Goal: Information Seeking & Learning: Learn about a topic

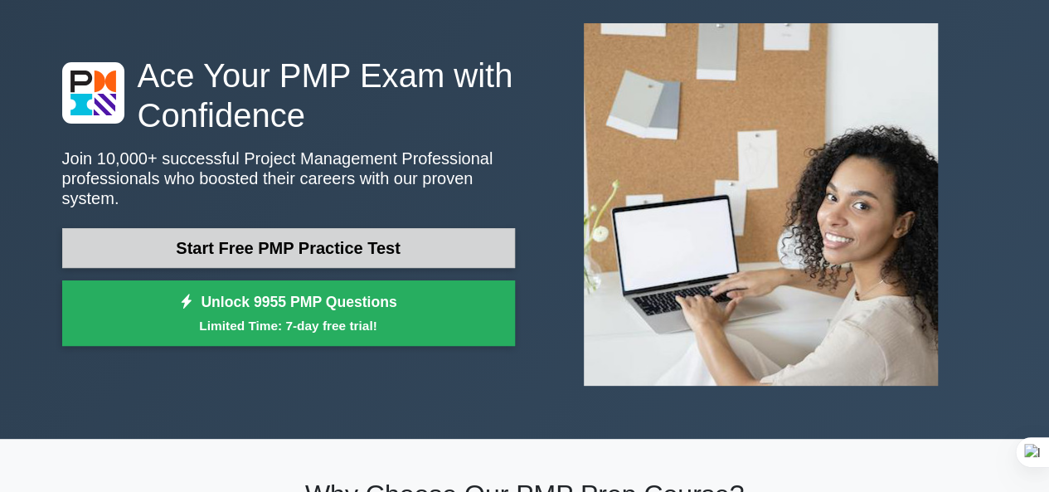
click at [335, 235] on link "Start Free PMP Practice Test" at bounding box center [288, 248] width 453 height 40
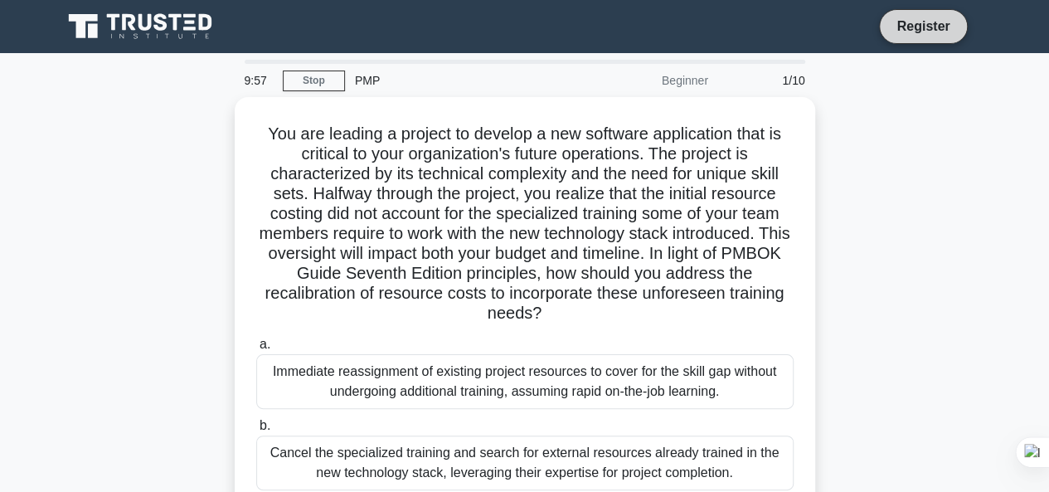
click at [934, 22] on link "Register" at bounding box center [923, 26] width 73 height 21
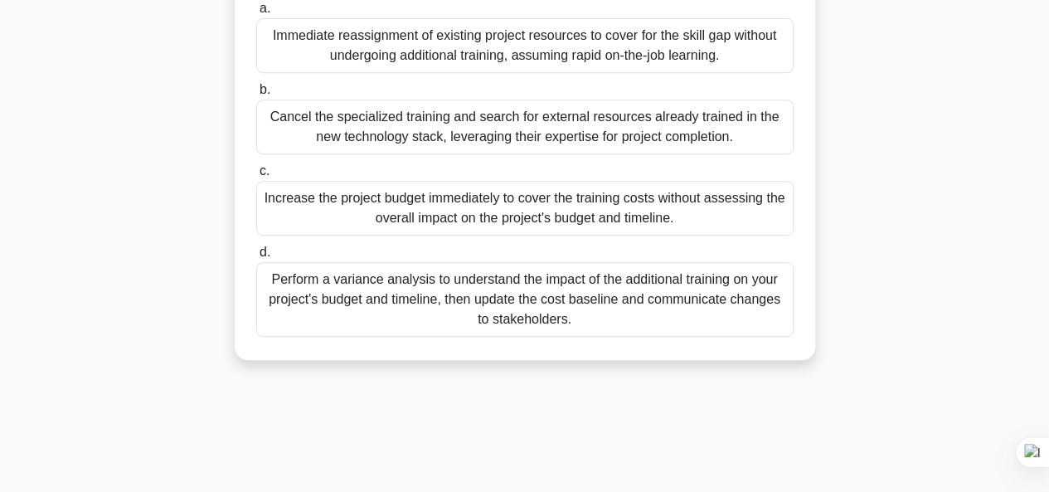
scroll to position [404, 0]
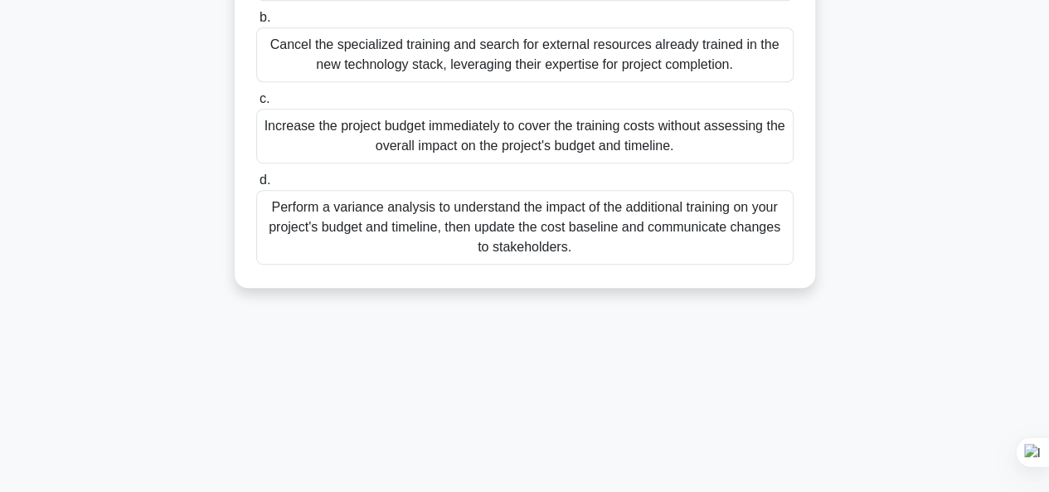
click at [561, 223] on div "Perform a variance analysis to understand the impact of the additional training…" at bounding box center [525, 227] width 538 height 75
click at [256, 186] on input "d. Perform a variance analysis to understand the impact of the additional train…" at bounding box center [256, 180] width 0 height 11
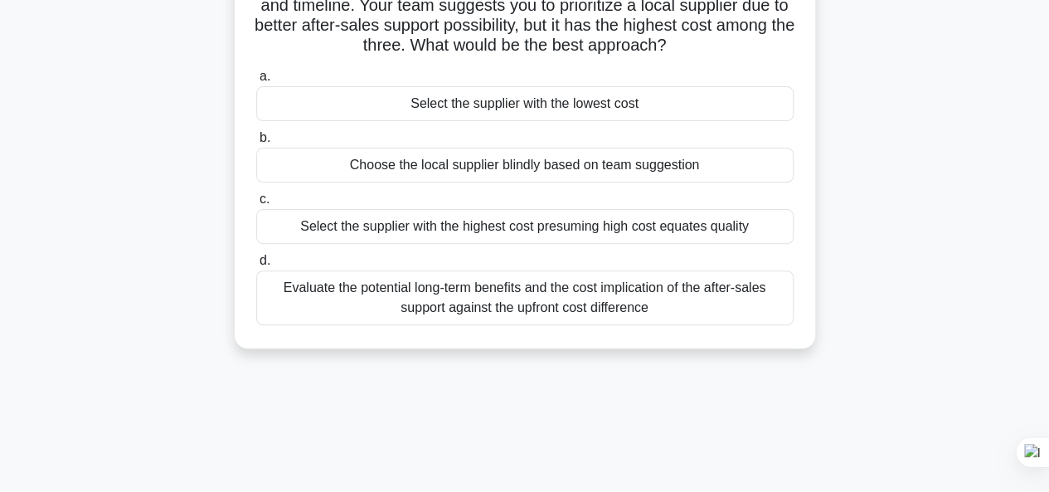
scroll to position [166, 0]
click at [547, 294] on div "Evaluate the potential long-term benefits and the cost implication of the after…" at bounding box center [525, 296] width 538 height 55
click at [256, 265] on input "d. Evaluate the potential long-term benefits and the cost implication of the af…" at bounding box center [256, 259] width 0 height 11
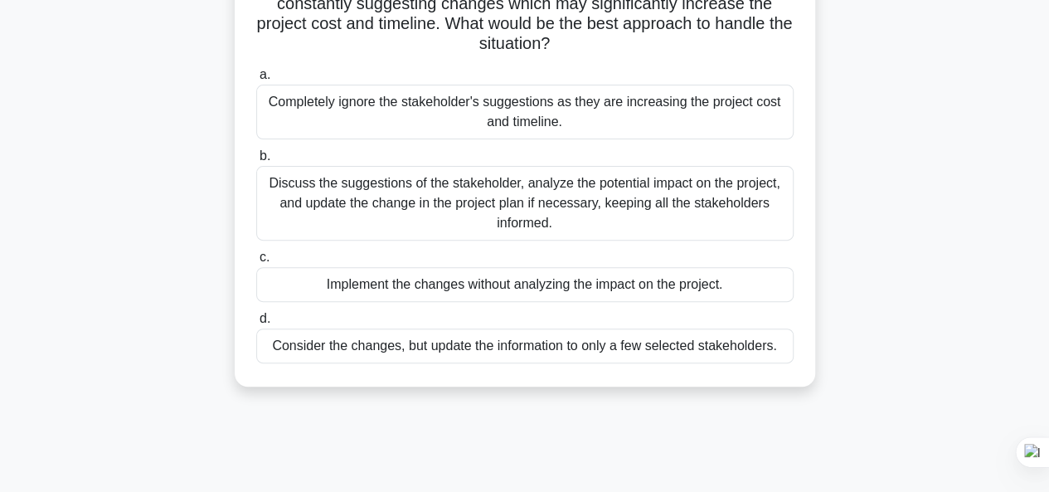
click at [504, 195] on div "Discuss the suggestions of the stakeholder, analyze the potential impact on the…" at bounding box center [525, 203] width 538 height 75
click at [256, 162] on input "b. Discuss the suggestions of the stakeholder, analyze the potential impact on …" at bounding box center [256, 156] width 0 height 11
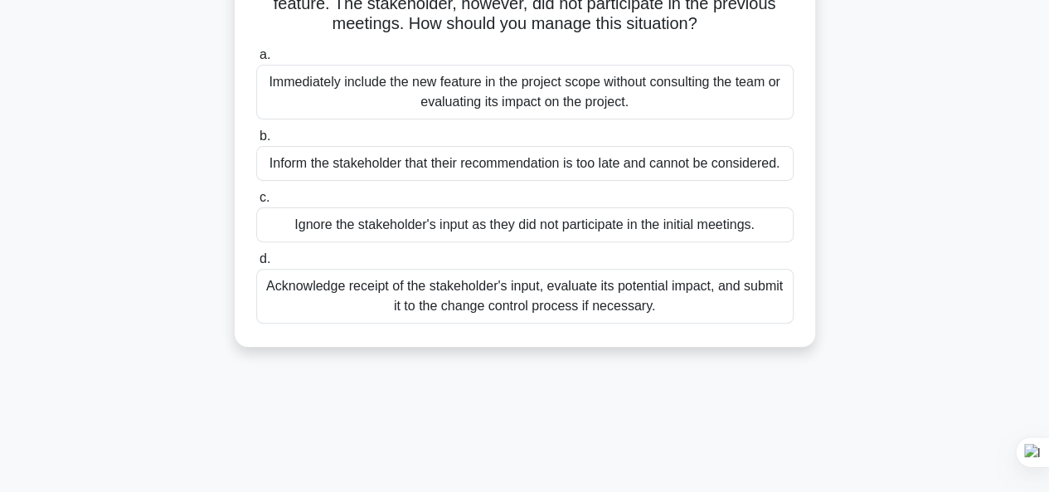
click at [544, 299] on div "Acknowledge receipt of the stakeholder's input, evaluate its potential impact, …" at bounding box center [525, 296] width 538 height 55
click at [256, 265] on input "d. Acknowledge receipt of the stakeholder's input, evaluate its potential impac…" at bounding box center [256, 259] width 0 height 11
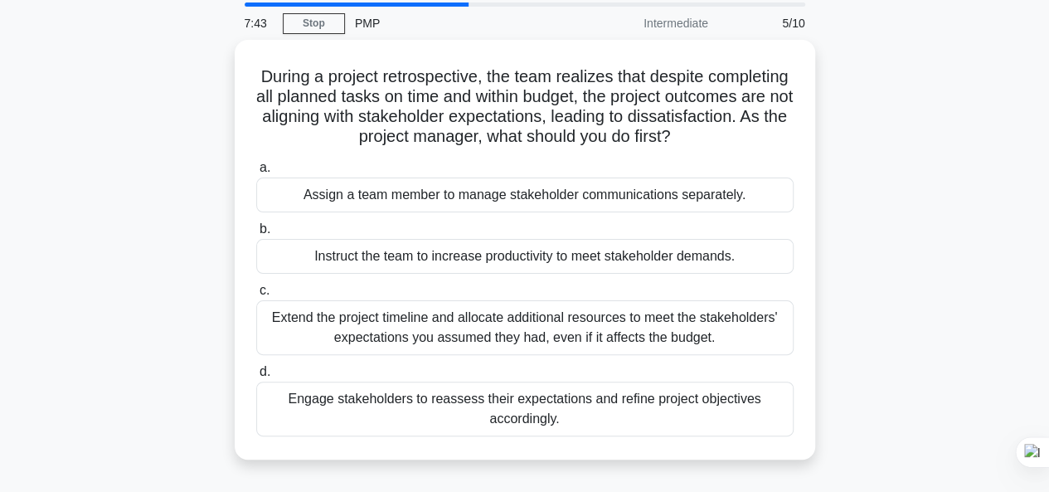
scroll to position [83, 0]
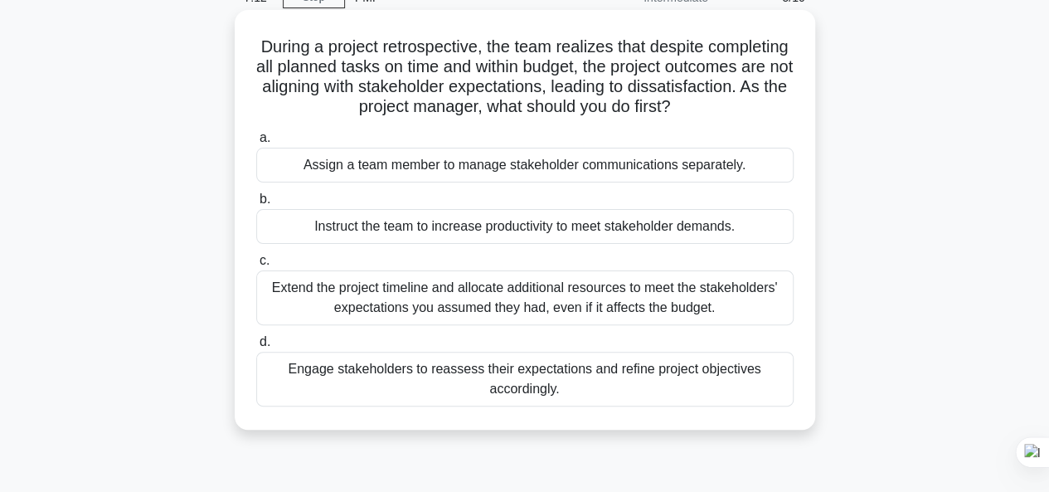
click at [548, 231] on div "Instruct the team to increase productivity to meet stakeholder demands." at bounding box center [525, 226] width 538 height 35
click at [256, 205] on input "b. Instruct the team to increase productivity to meet stakeholder demands." at bounding box center [256, 199] width 0 height 11
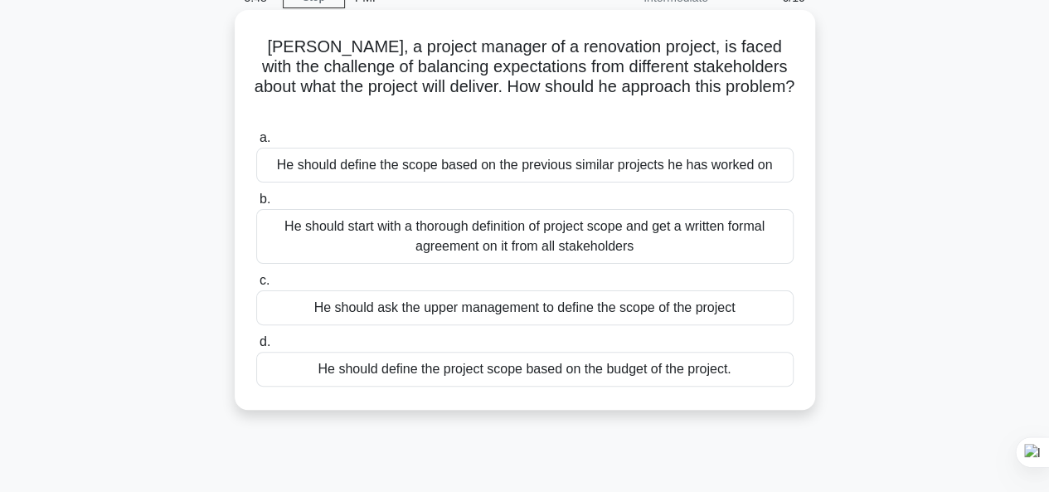
click at [493, 148] on div "He should define the scope based on the previous similar projects he has worked…" at bounding box center [525, 165] width 538 height 35
click at [256, 144] on input "a. He should define the scope based on the previous similar projects he has wor…" at bounding box center [256, 138] width 0 height 11
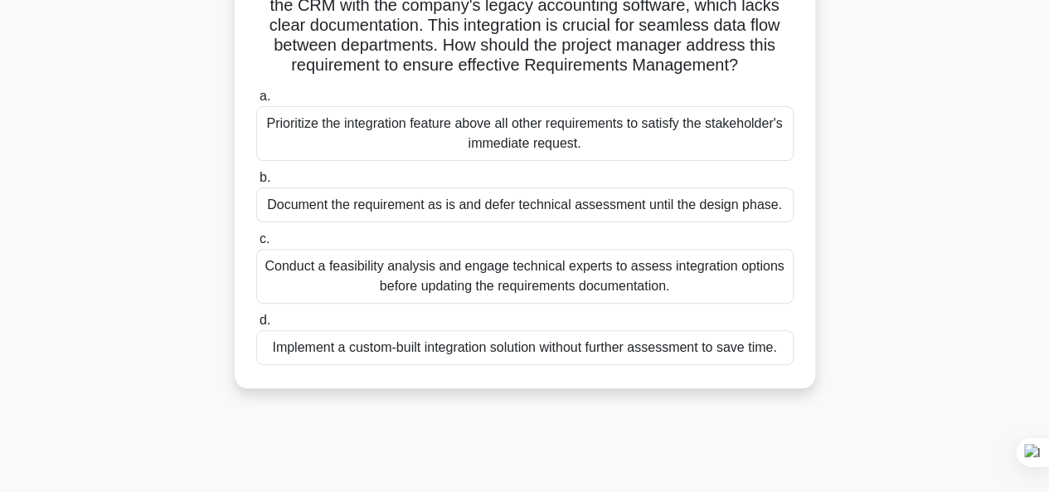
scroll to position [166, 0]
click at [471, 296] on div "Conduct a feasibility analysis and engage technical experts to assess integrati…" at bounding box center [525, 274] width 538 height 55
click at [256, 243] on input "c. Conduct a feasibility analysis and engage technical experts to assess integr…" at bounding box center [256, 237] width 0 height 11
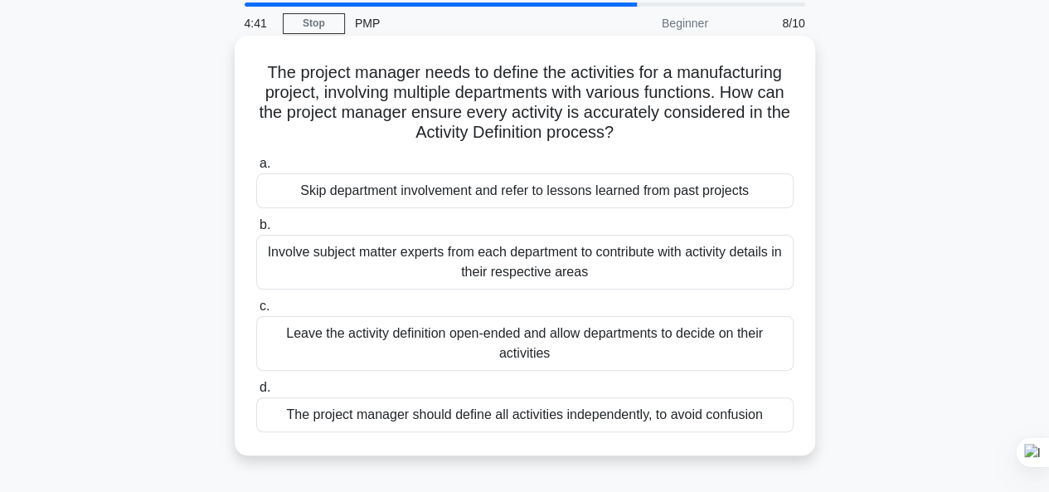
scroll to position [83, 0]
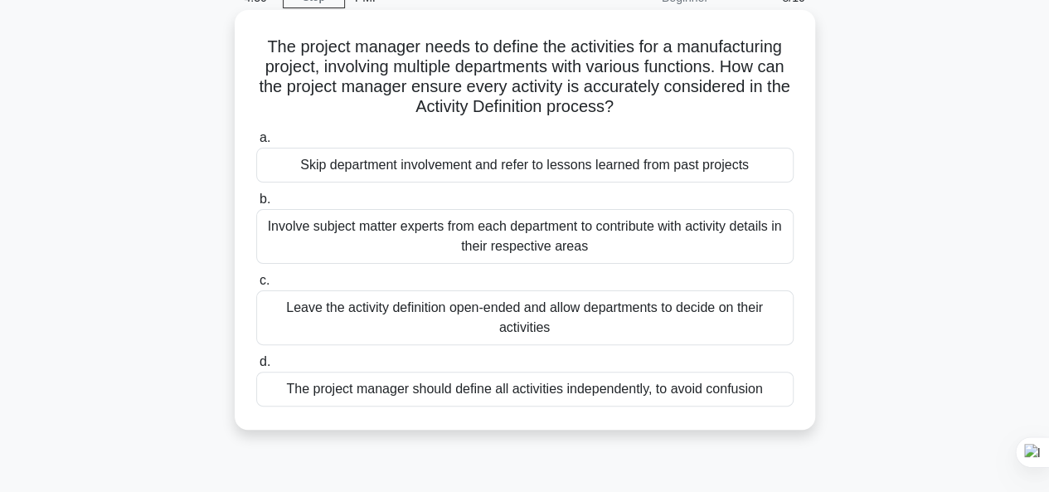
click at [539, 243] on div "Involve subject matter experts from each department to contribute with activity…" at bounding box center [525, 236] width 538 height 55
click at [256, 205] on input "b. Involve subject matter experts from each department to contribute with activ…" at bounding box center [256, 199] width 0 height 11
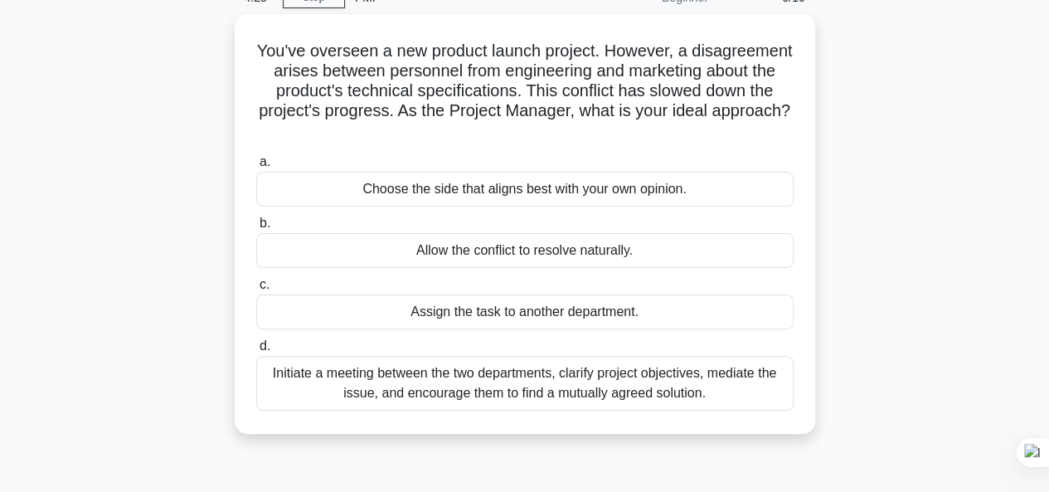
scroll to position [166, 0]
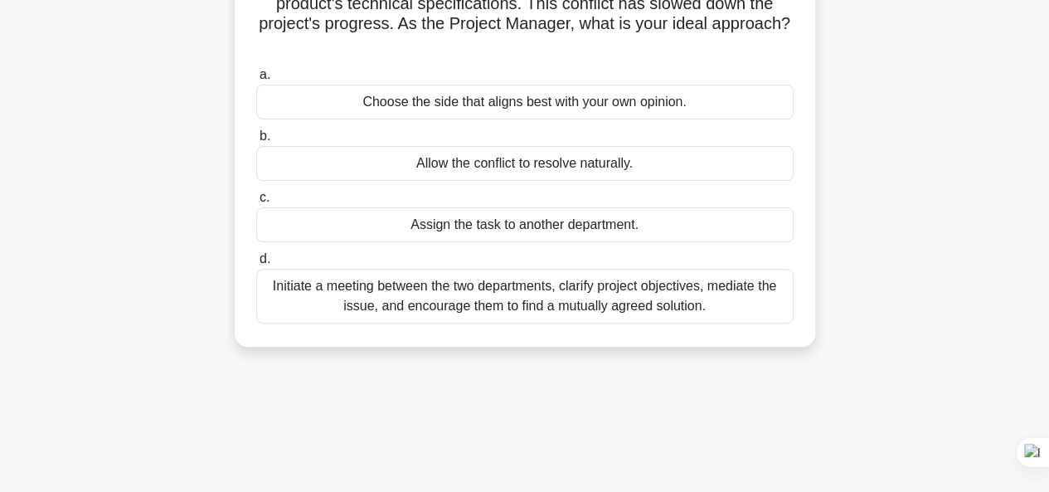
click at [473, 304] on div "Initiate a meeting between the two departments, clarify project objectives, med…" at bounding box center [525, 296] width 538 height 55
click at [256, 265] on input "d. Initiate a meeting between the two departments, clarify project objectives, …" at bounding box center [256, 259] width 0 height 11
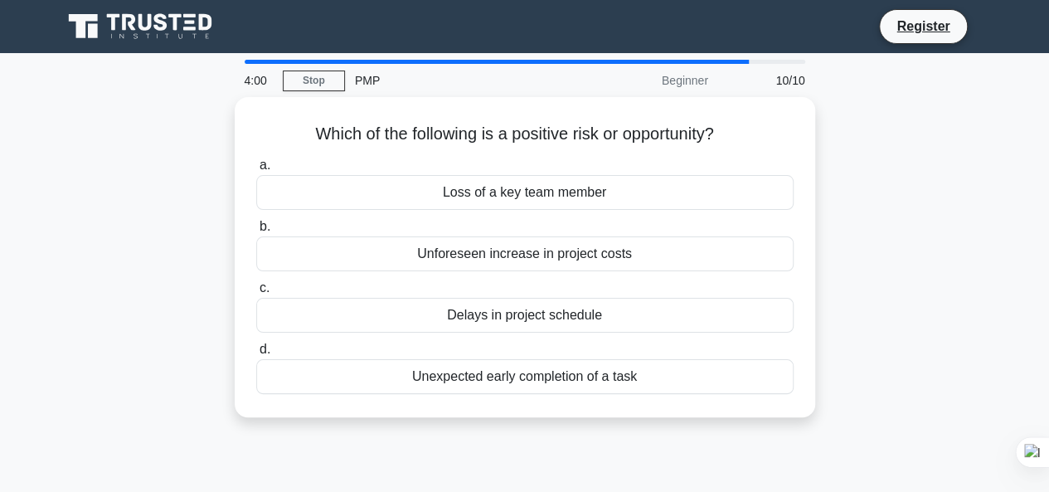
scroll to position [83, 0]
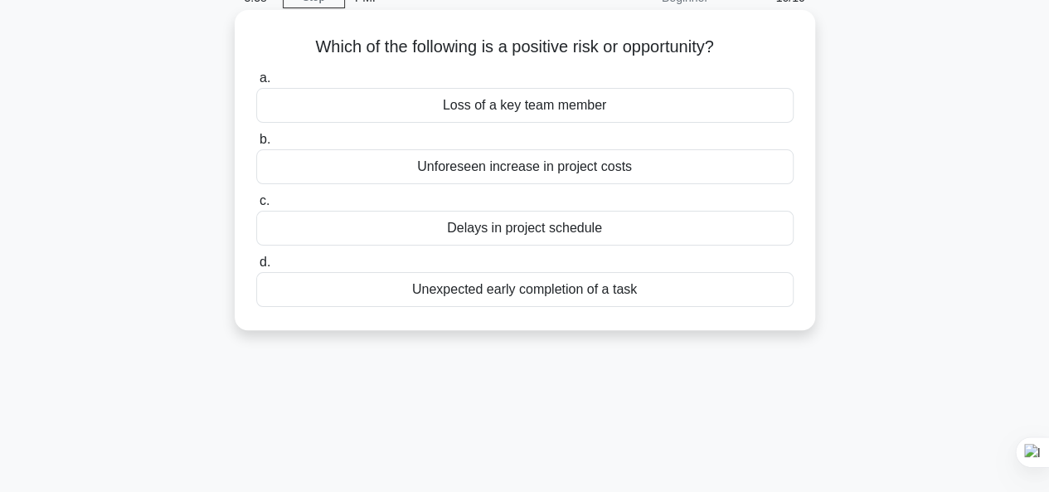
click at [526, 290] on div "Unexpected early completion of a task" at bounding box center [525, 289] width 538 height 35
click at [256, 268] on input "d. Unexpected early completion of a task" at bounding box center [256, 262] width 0 height 11
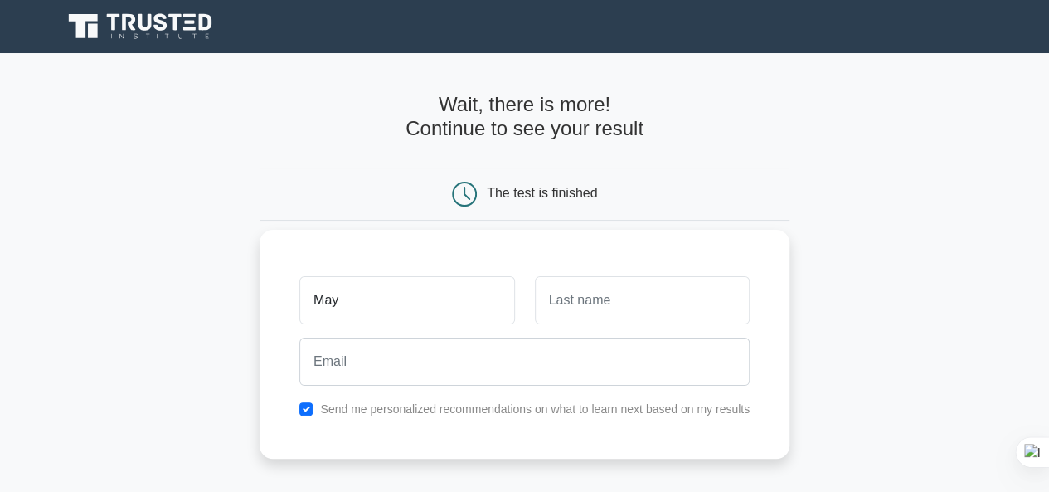
type input "May"
type input "Myat"
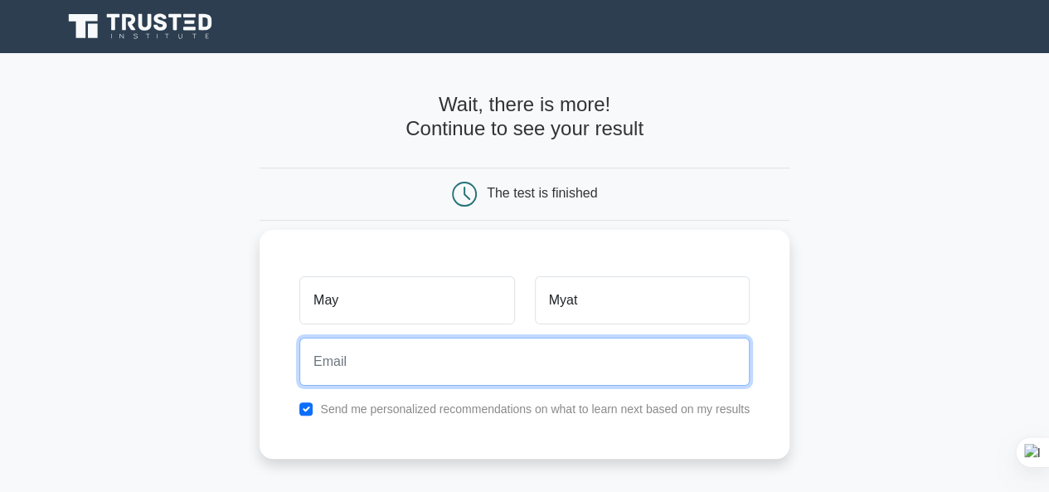
click at [386, 358] on input "email" at bounding box center [524, 362] width 450 height 48
type input "maymyatmyataung27@gmail.com"
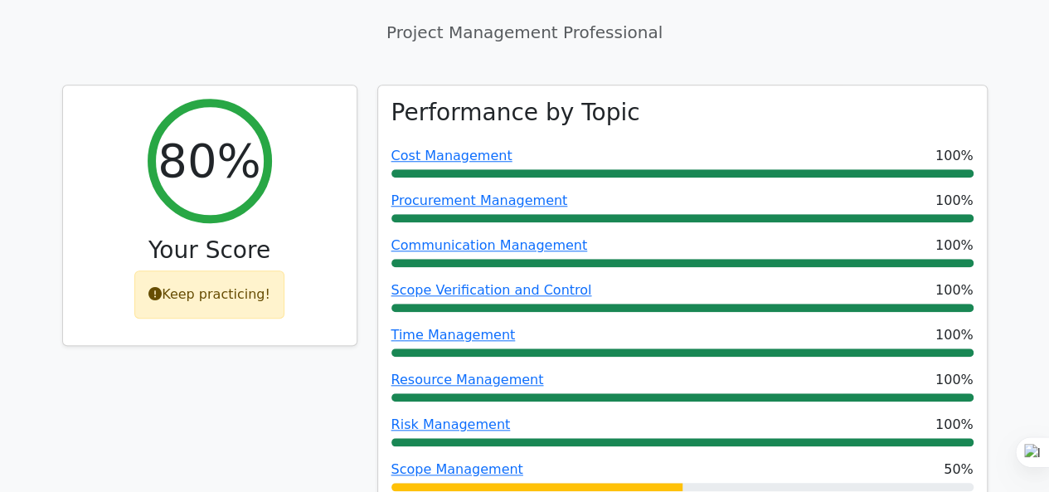
scroll to position [747, 0]
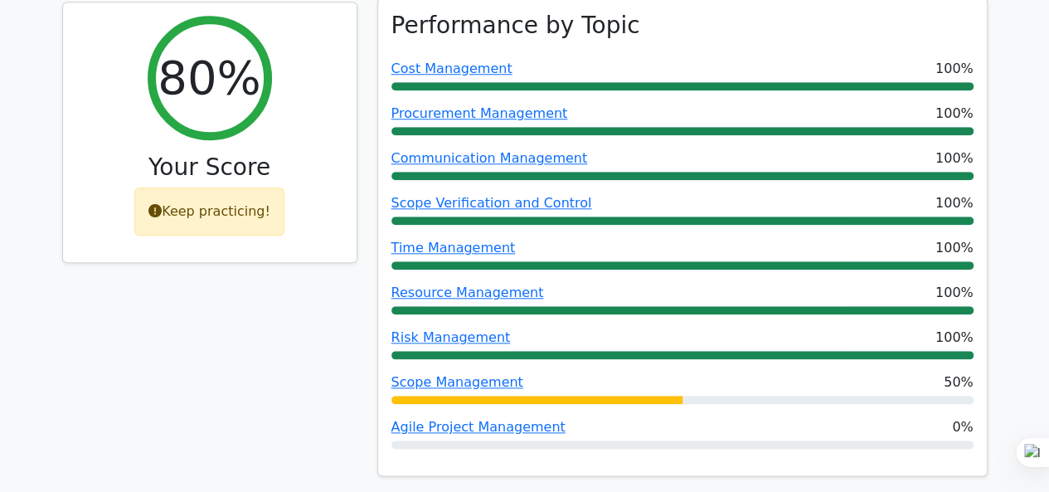
click at [579, 440] on div at bounding box center [683, 444] width 582 height 8
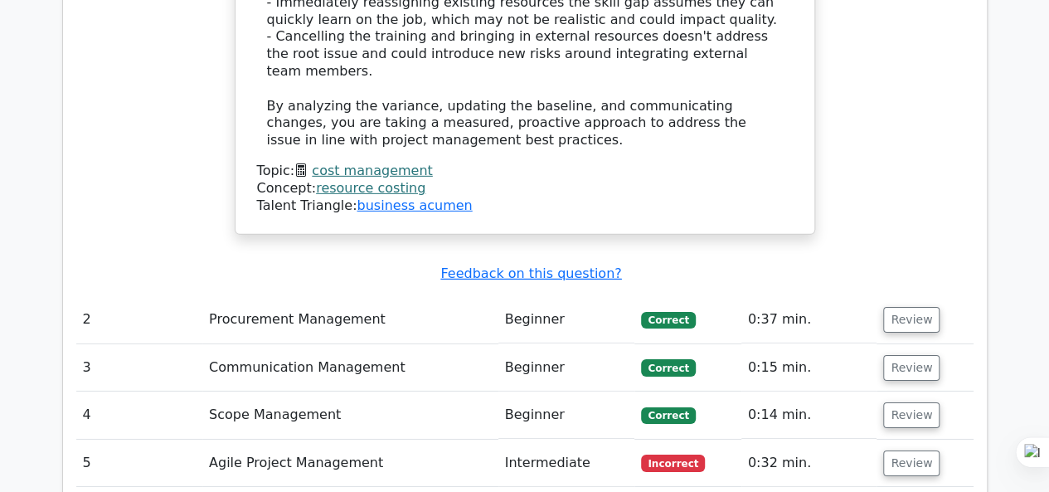
scroll to position [2572, 0]
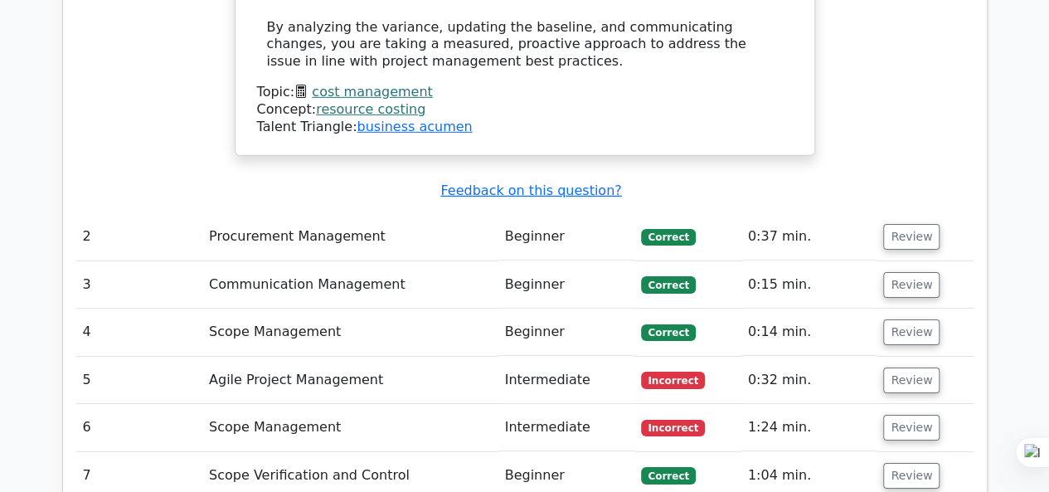
click at [783, 357] on td "0:32 min." at bounding box center [810, 380] width 136 height 47
click at [899, 367] on button "Review" at bounding box center [911, 380] width 56 height 26
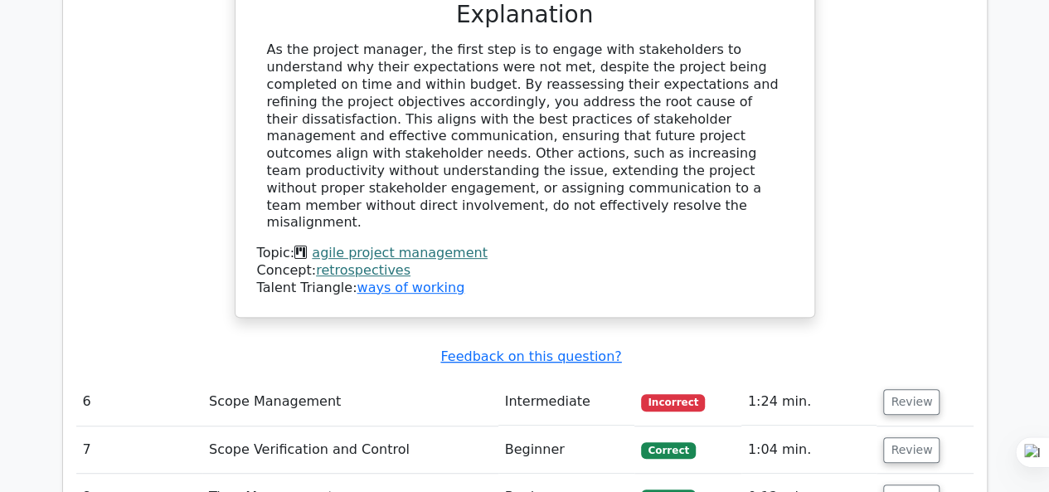
scroll to position [3401, 0]
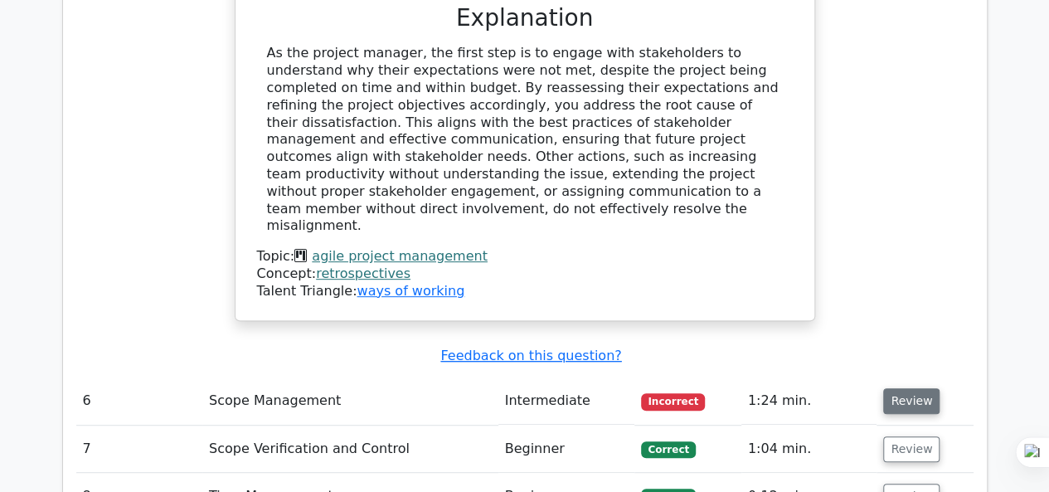
click at [901, 388] on button "Review" at bounding box center [911, 401] width 56 height 26
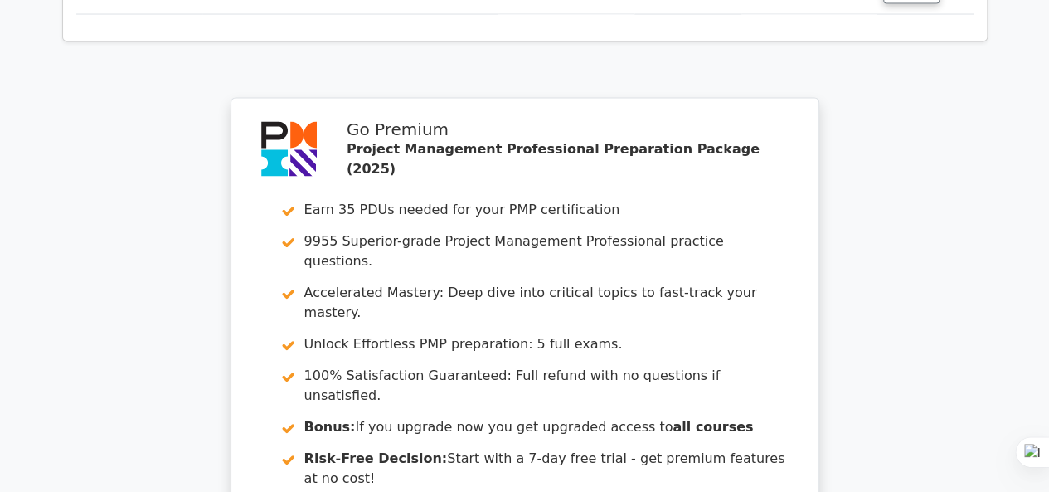
scroll to position [4853, 0]
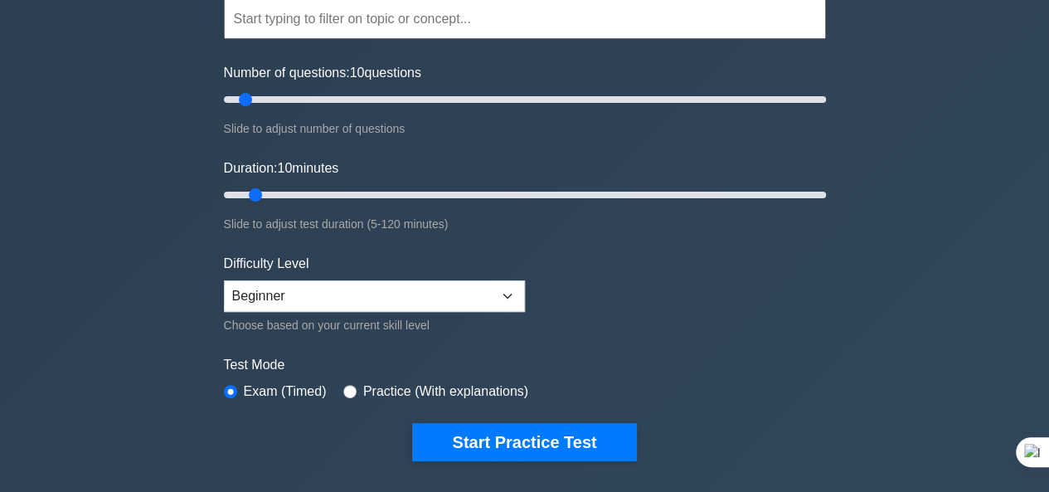
scroll to position [166, 0]
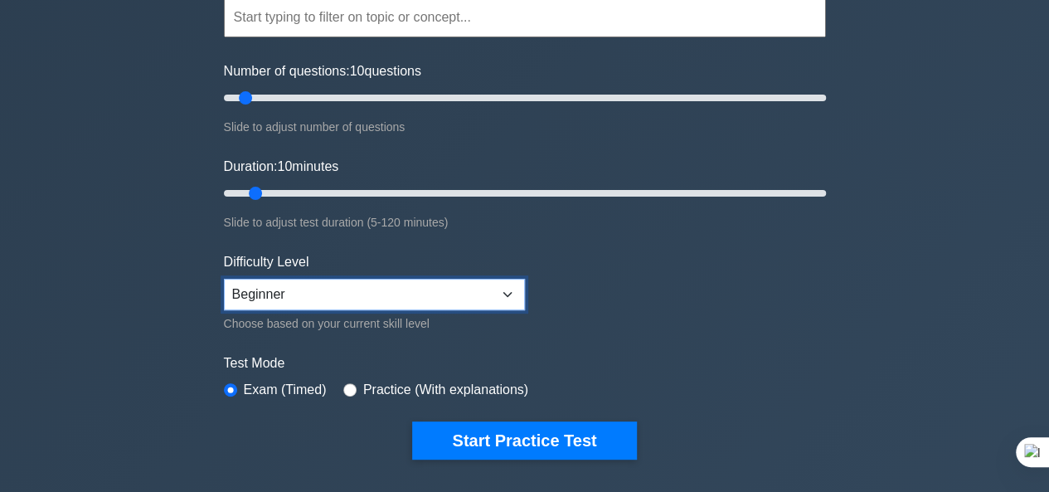
click at [495, 290] on select "Beginner Intermediate Expert" at bounding box center [374, 295] width 301 height 32
select select "intermediate"
click at [224, 279] on select "Beginner Intermediate Expert" at bounding box center [374, 295] width 301 height 32
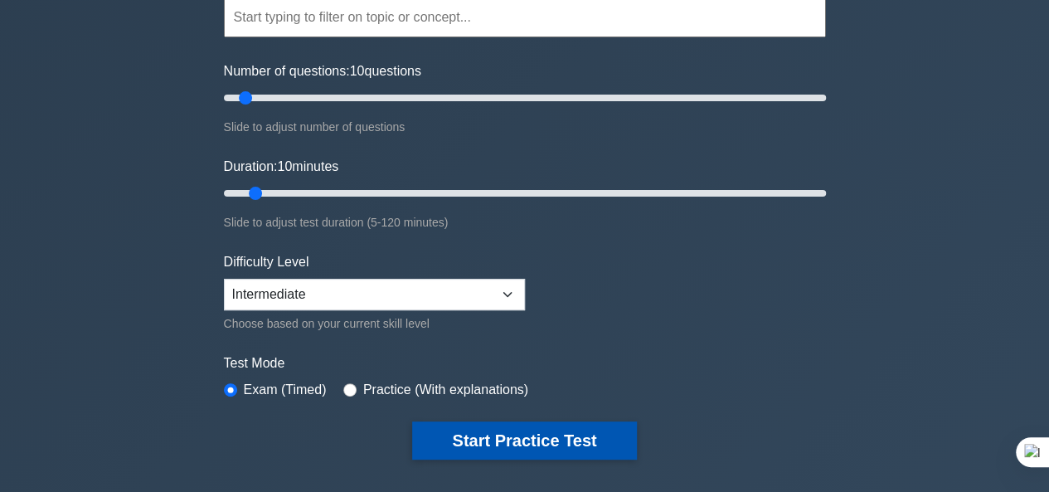
click at [533, 436] on button "Start Practice Test" at bounding box center [524, 440] width 224 height 38
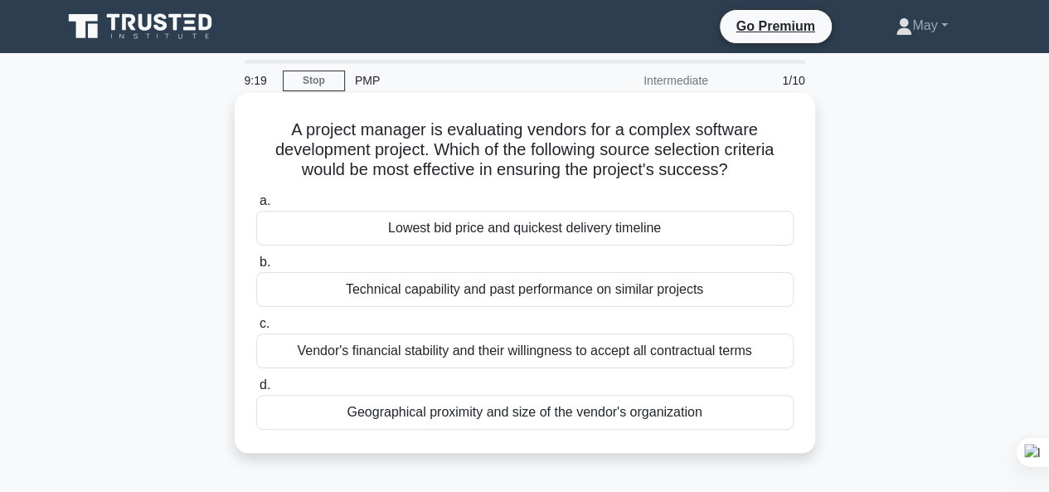
click at [541, 291] on div "Technical capability and past performance on similar projects" at bounding box center [525, 289] width 538 height 35
click at [256, 268] on input "b. Technical capability and past performance on similar projects" at bounding box center [256, 262] width 0 height 11
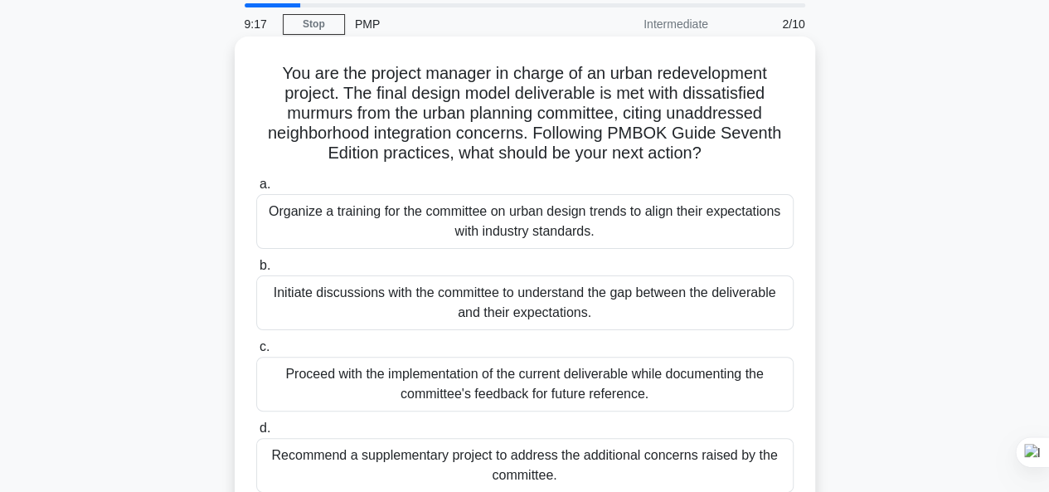
scroll to position [83, 0]
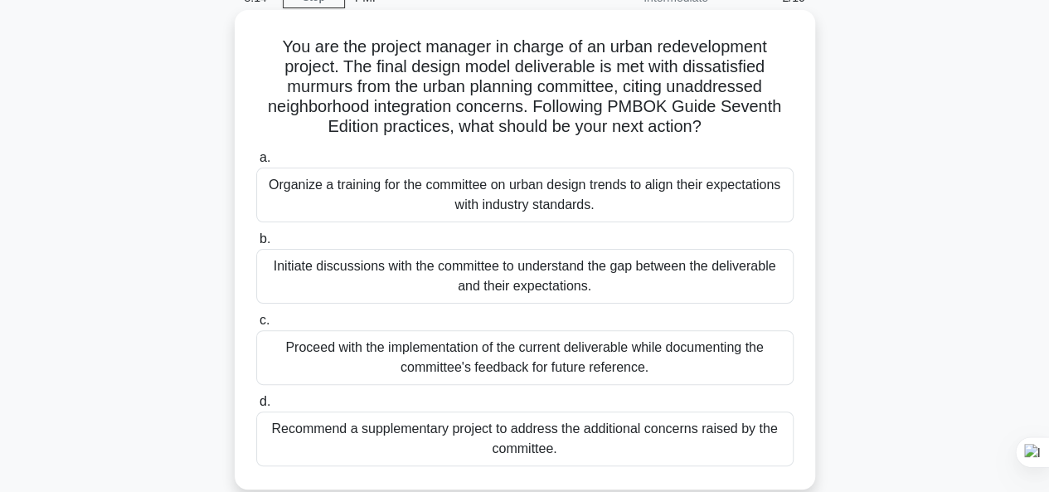
click at [541, 285] on div "Initiate discussions with the committee to understand the gap between the deliv…" at bounding box center [525, 276] width 538 height 55
click at [256, 245] on input "b. Initiate discussions with the committee to understand the gap between the de…" at bounding box center [256, 239] width 0 height 11
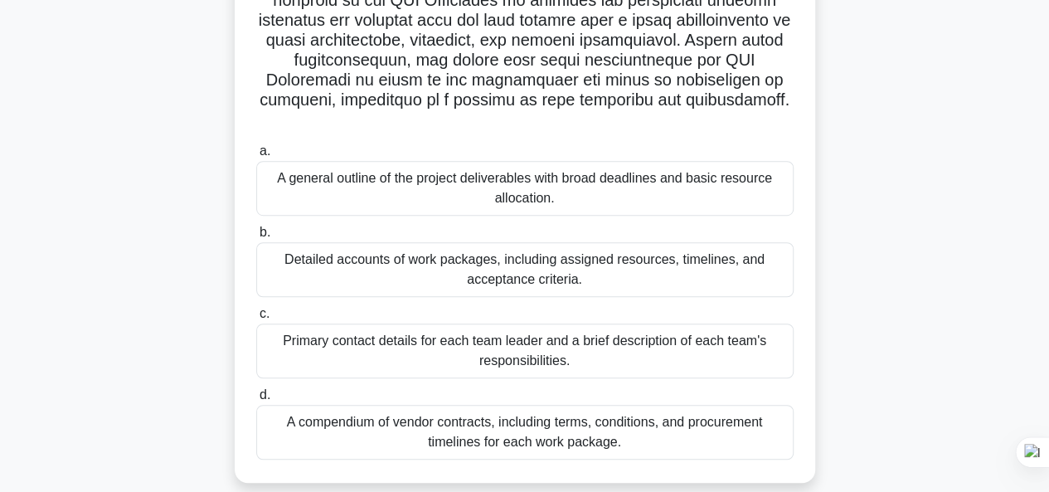
scroll to position [468, 0]
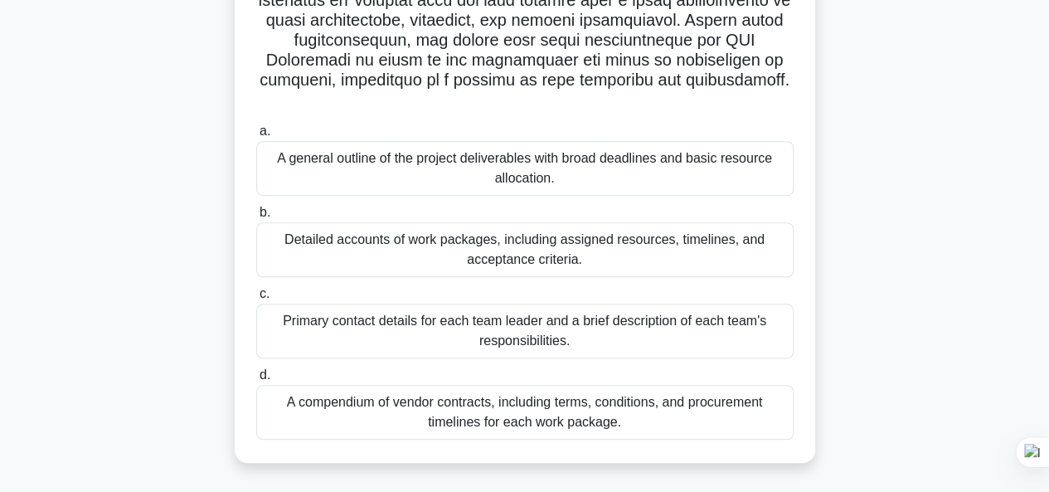
click at [610, 258] on div "Detailed accounts of work packages, including assigned resources, timelines, an…" at bounding box center [525, 249] width 538 height 55
click at [256, 218] on input "b. Detailed accounts of work packages, including assigned resources, timelines,…" at bounding box center [256, 212] width 0 height 11
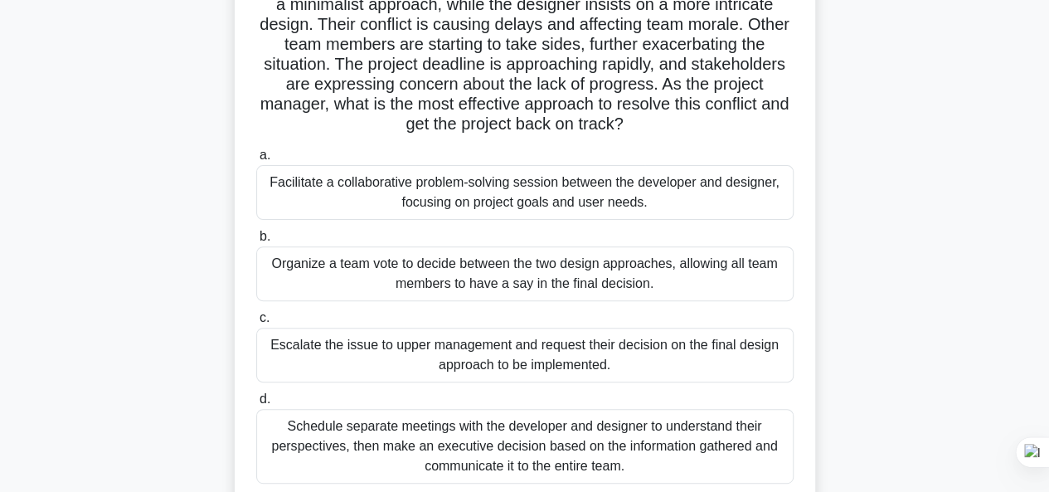
scroll to position [164, 0]
click at [573, 209] on div "Facilitate a collaborative problem-solving session between the developer and de…" at bounding box center [525, 193] width 538 height 55
click at [256, 162] on input "a. Facilitate a collaborative problem-solving session between the developer and…" at bounding box center [256, 156] width 0 height 11
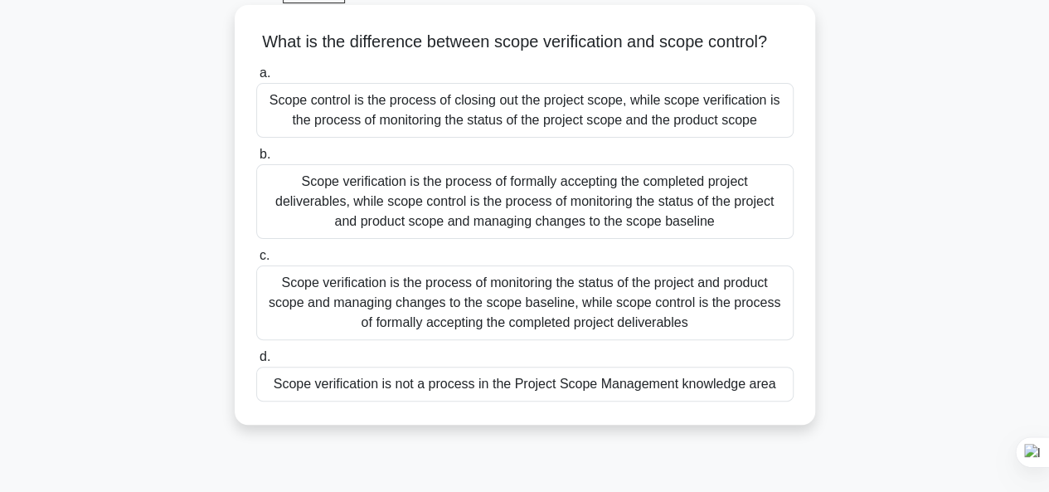
scroll to position [109, 0]
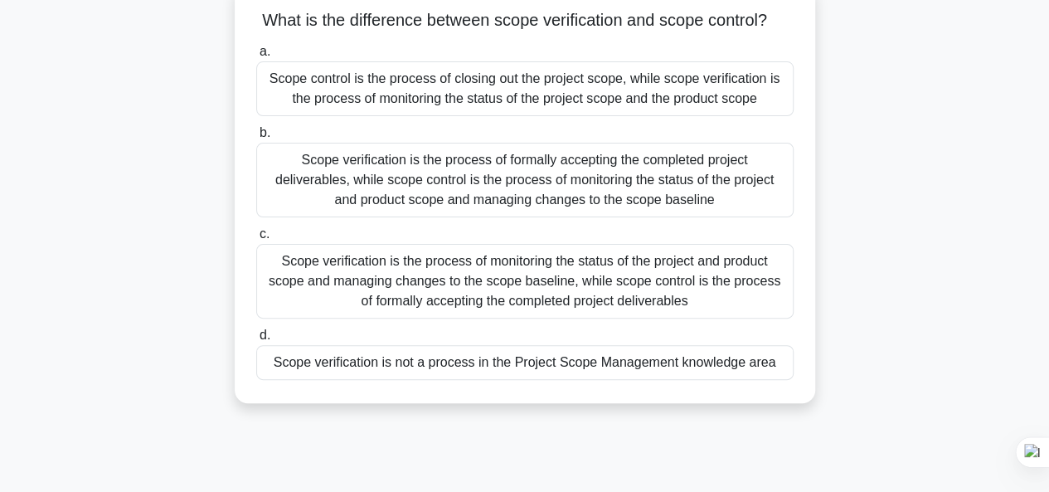
click at [624, 207] on div "Scope verification is the process of formally accepting the completed project d…" at bounding box center [525, 180] width 538 height 75
click at [256, 139] on input "b. Scope verification is the process of formally accepting the completed projec…" at bounding box center [256, 133] width 0 height 11
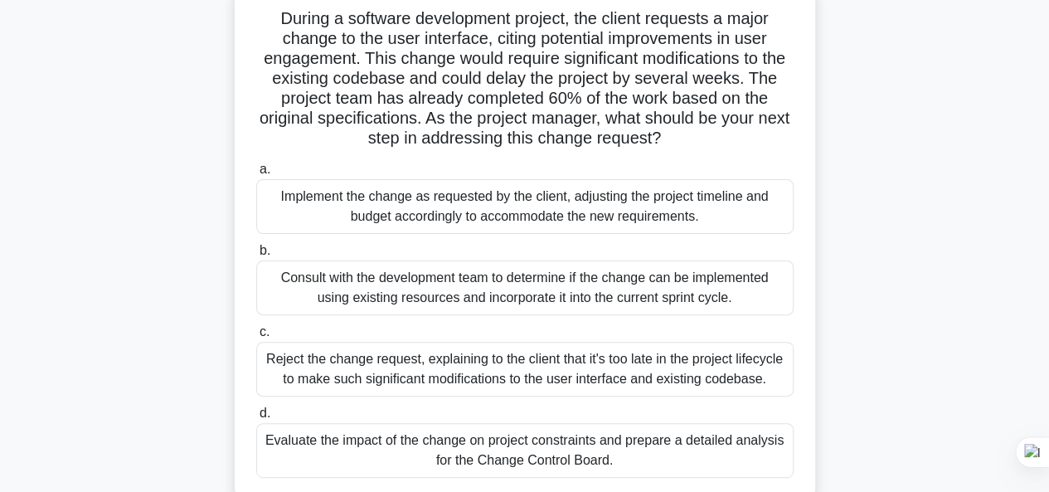
scroll to position [112, 0]
click at [657, 299] on div "Consult with the development team to determine if the change can be implemented…" at bounding box center [525, 287] width 538 height 55
click at [256, 255] on input "b. Consult with the development team to determine if the change can be implemen…" at bounding box center [256, 250] width 0 height 11
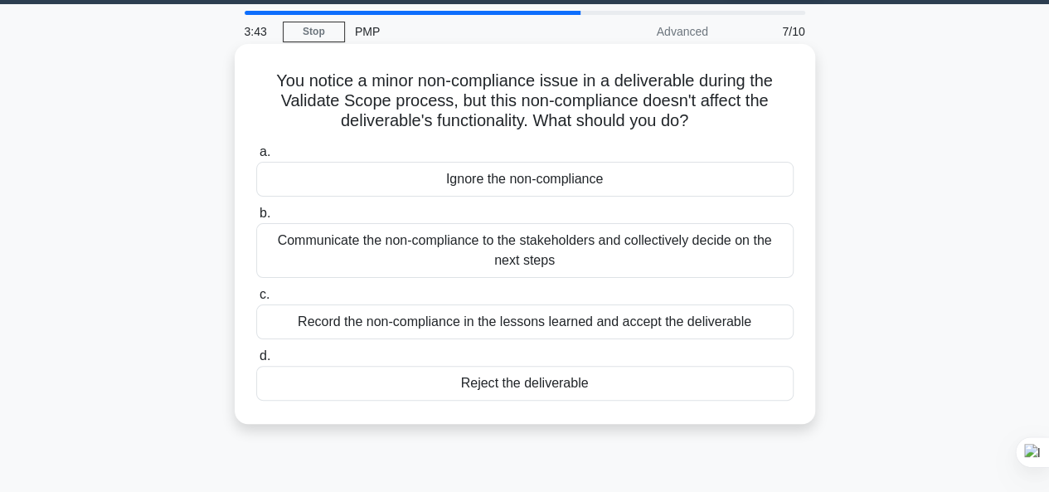
scroll to position [50, 0]
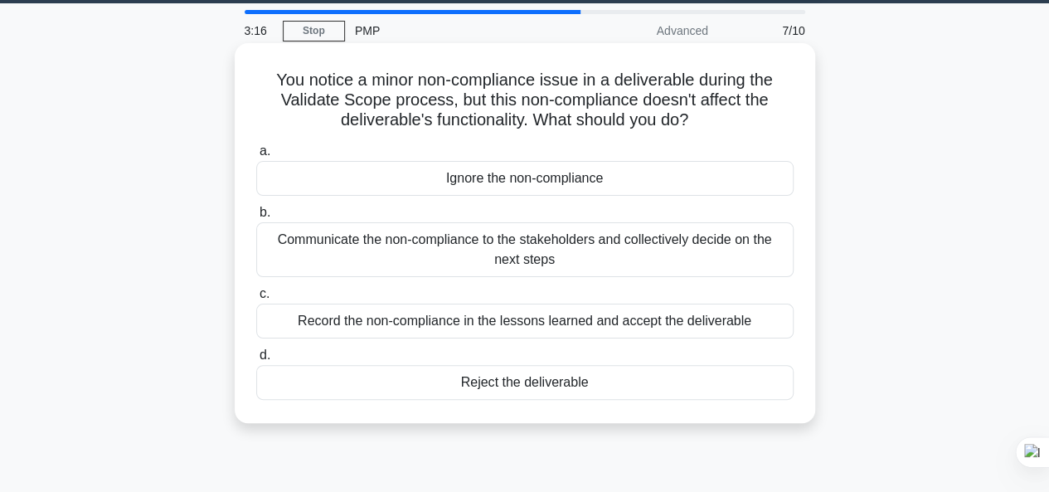
click at [633, 260] on div "Communicate the non-compliance to the stakeholders and collectively decide on t…" at bounding box center [525, 249] width 538 height 55
click at [256, 218] on input "b. Communicate the non-compliance to the stakeholders and collectively decide o…" at bounding box center [256, 212] width 0 height 11
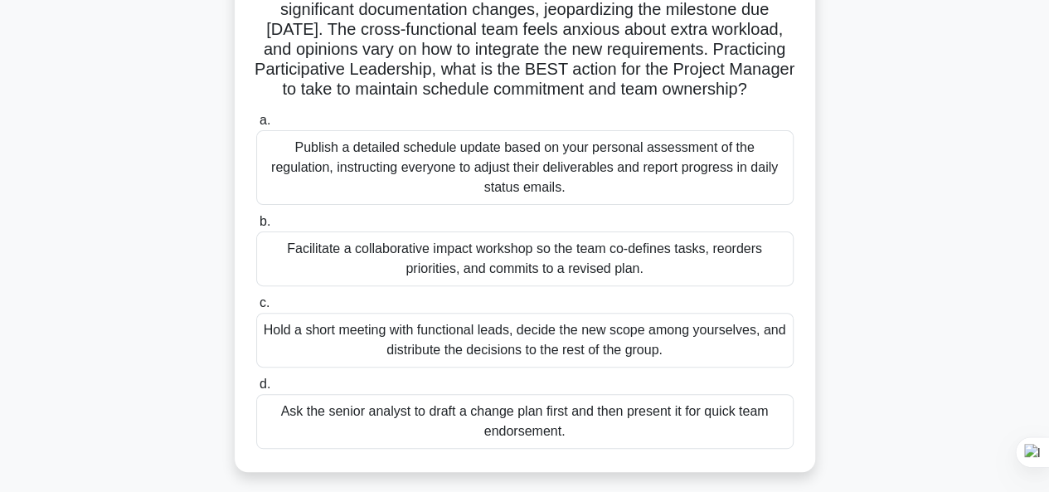
scroll to position [166, 0]
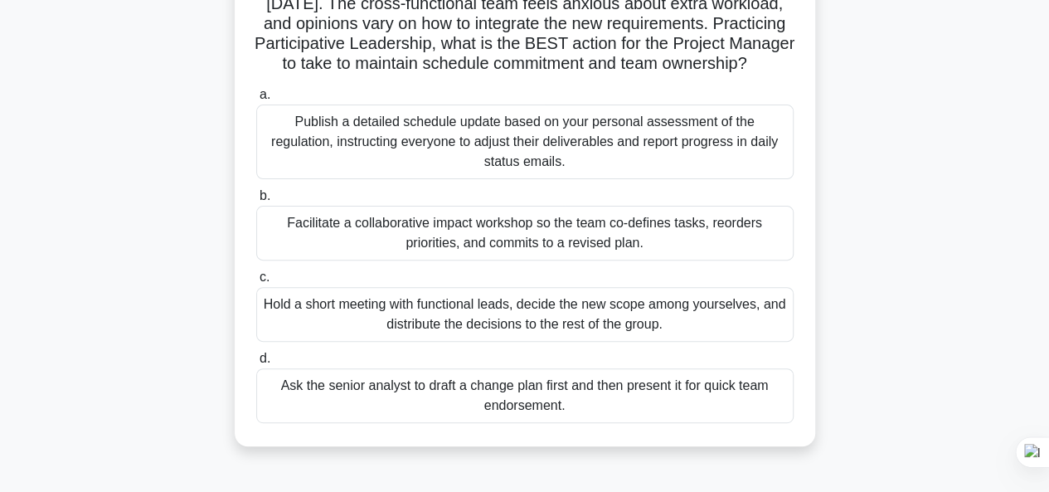
click at [659, 255] on div "Facilitate a collaborative impact workshop so the team co-defines tasks, reorde…" at bounding box center [525, 233] width 538 height 55
click at [256, 202] on input "b. Facilitate a collaborative impact workshop so the team co-defines tasks, reo…" at bounding box center [256, 196] width 0 height 11
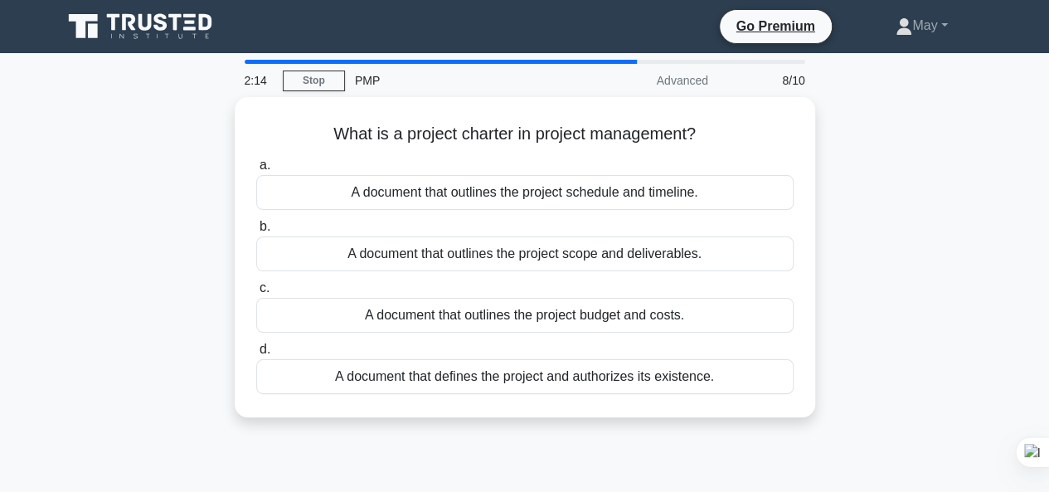
scroll to position [0, 0]
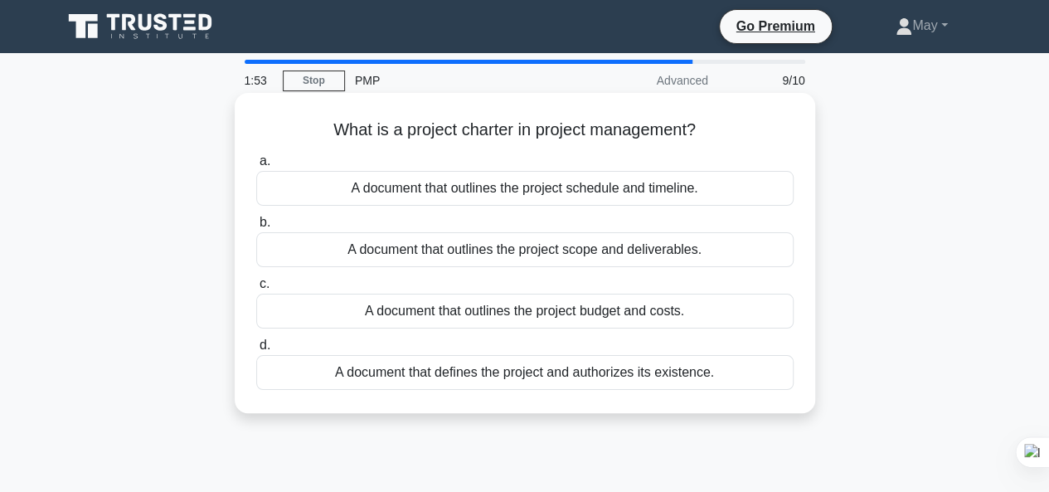
click at [531, 375] on div "A document that defines the project and authorizes its existence." at bounding box center [525, 372] width 538 height 35
click at [256, 351] on input "d. A document that defines the project and authorizes its existence." at bounding box center [256, 345] width 0 height 11
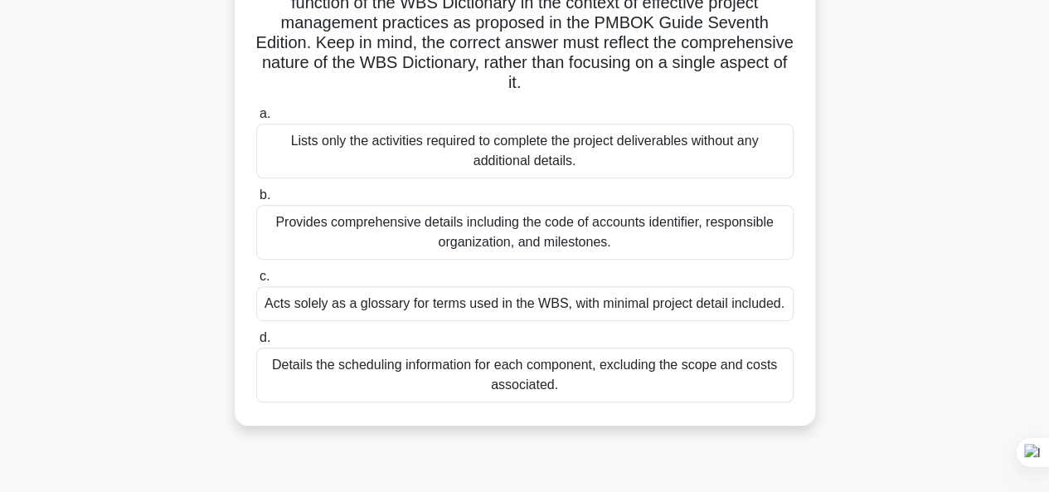
scroll to position [332, 0]
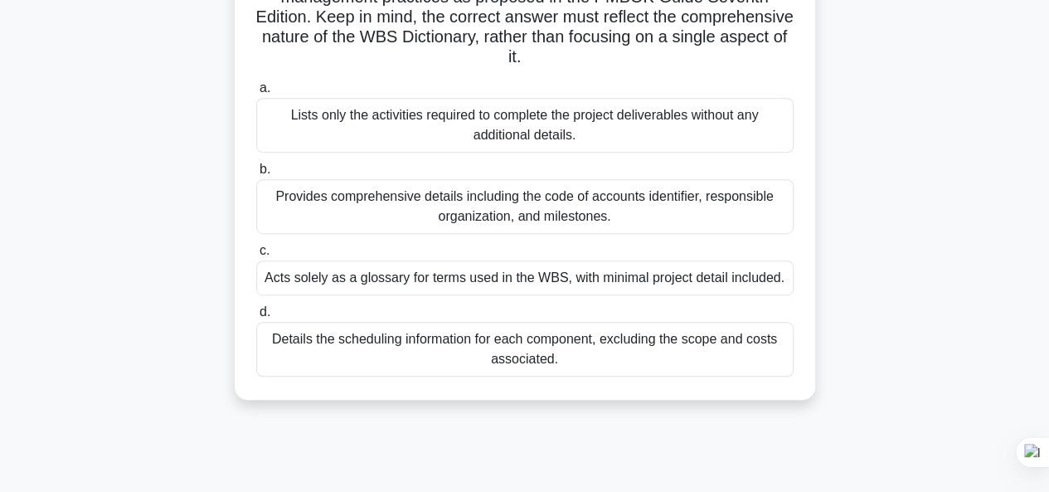
click at [526, 207] on div "Provides comprehensive details including the code of accounts identifier, respo…" at bounding box center [525, 206] width 538 height 55
click at [256, 175] on input "b. Provides comprehensive details including the code of accounts identifier, re…" at bounding box center [256, 169] width 0 height 11
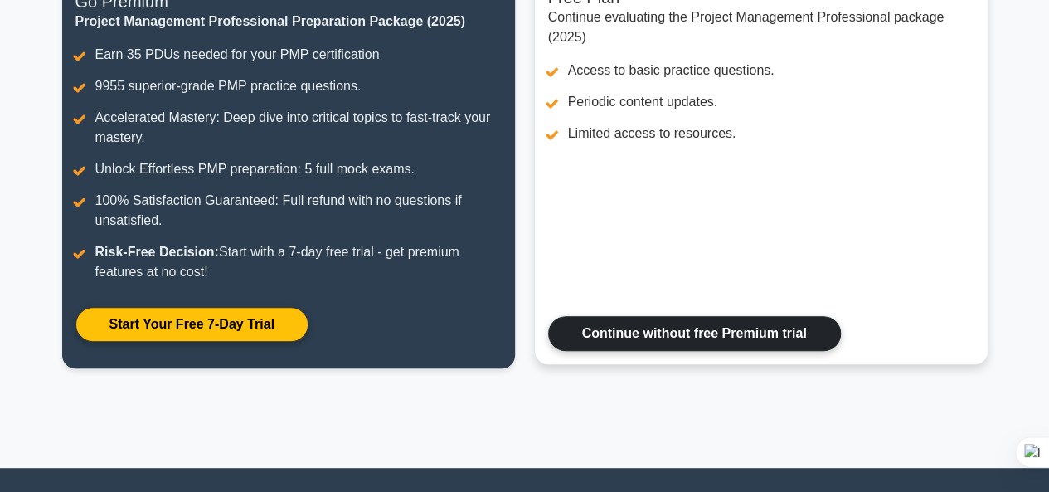
scroll to position [166, 0]
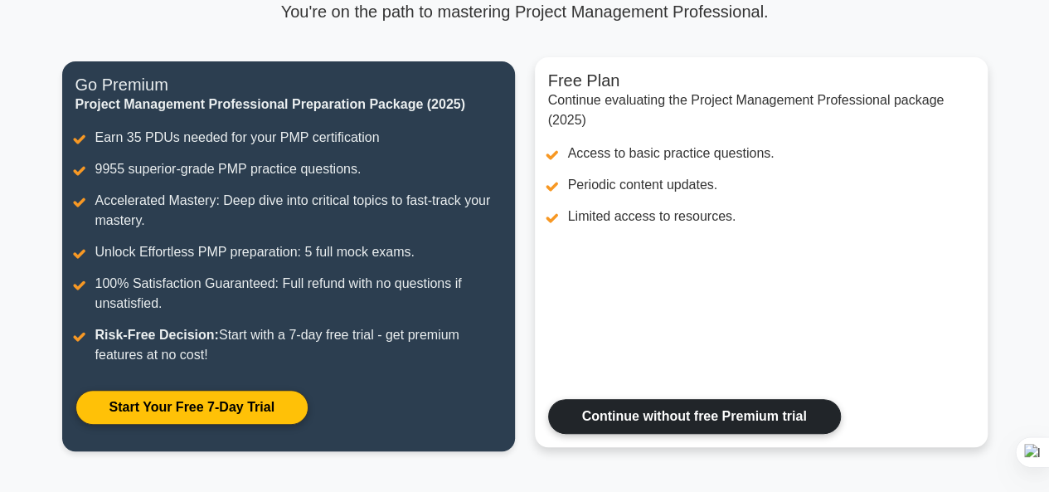
click at [689, 415] on link "Continue without free Premium trial" at bounding box center [694, 416] width 293 height 35
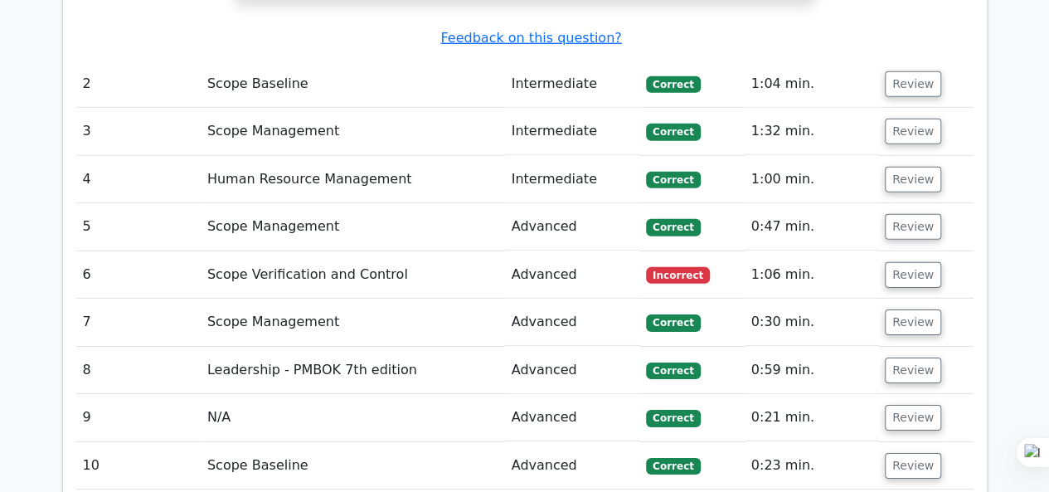
scroll to position [2489, 0]
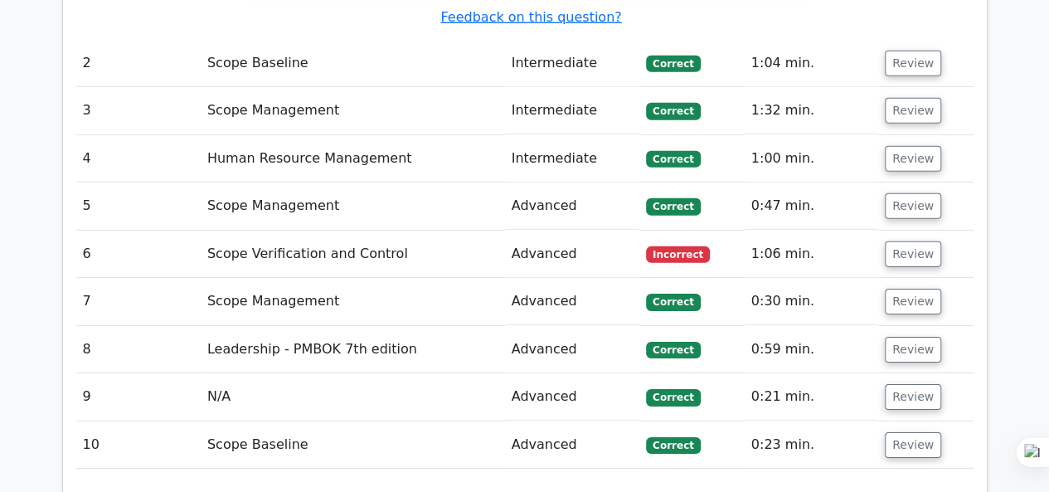
click at [536, 231] on td "Advanced" at bounding box center [572, 254] width 135 height 47
click at [903, 241] on button "Review" at bounding box center [913, 254] width 56 height 26
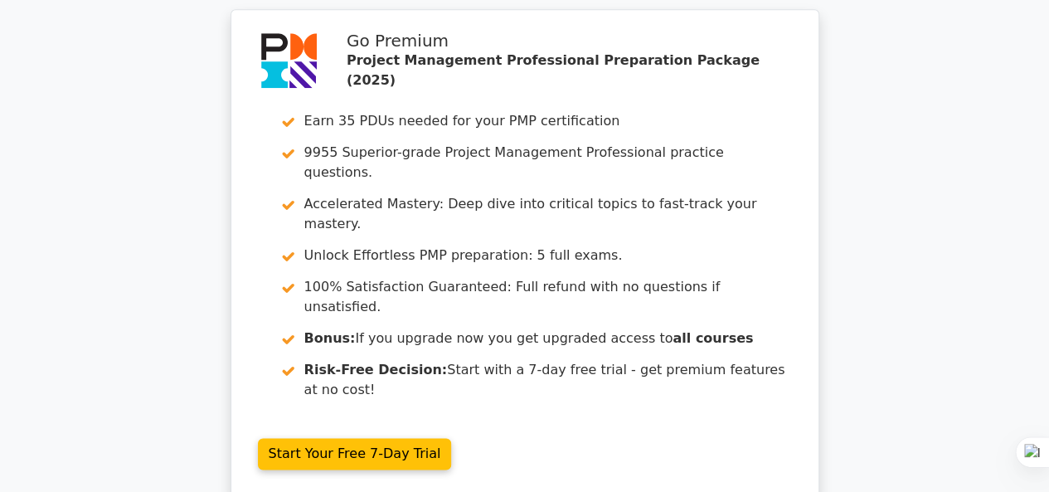
scroll to position [4258, 0]
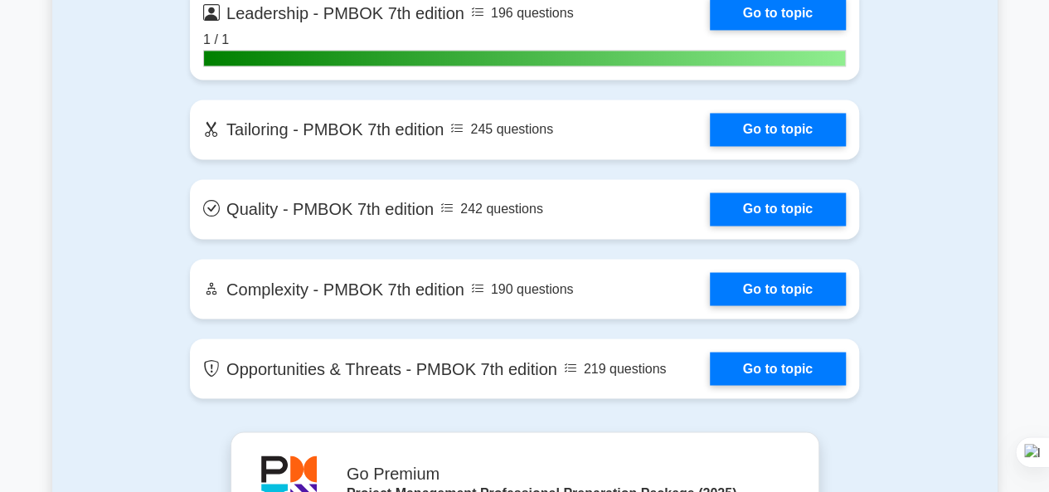
scroll to position [4479, 0]
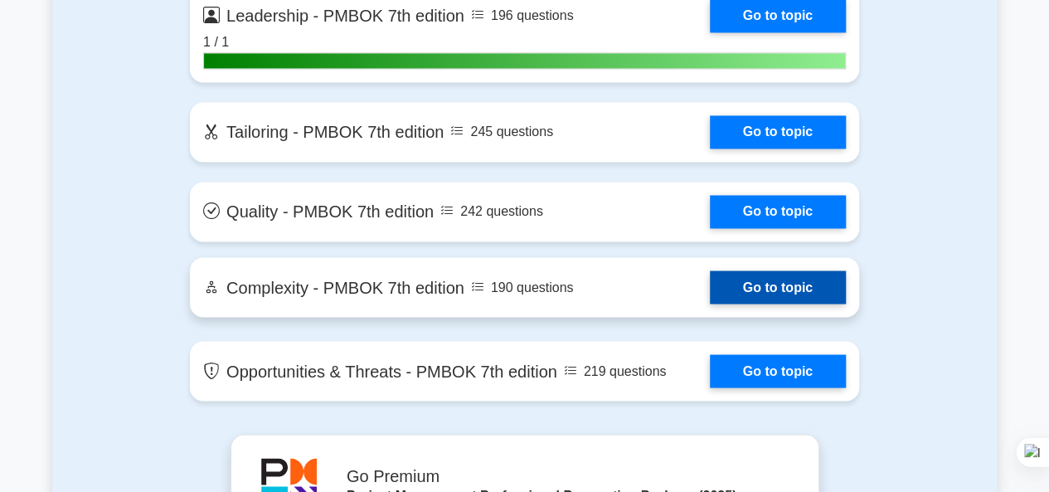
click at [776, 281] on link "Go to topic" at bounding box center [778, 286] width 136 height 33
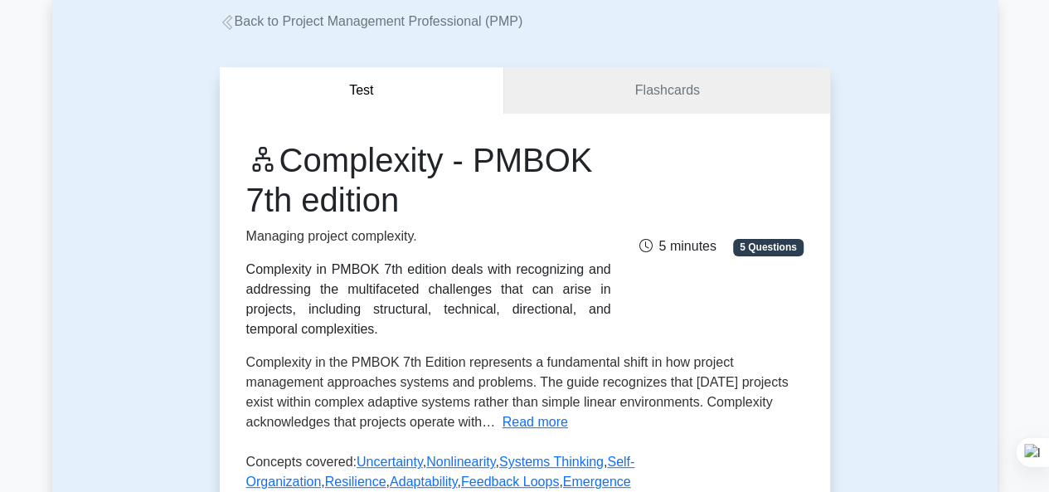
scroll to position [83, 0]
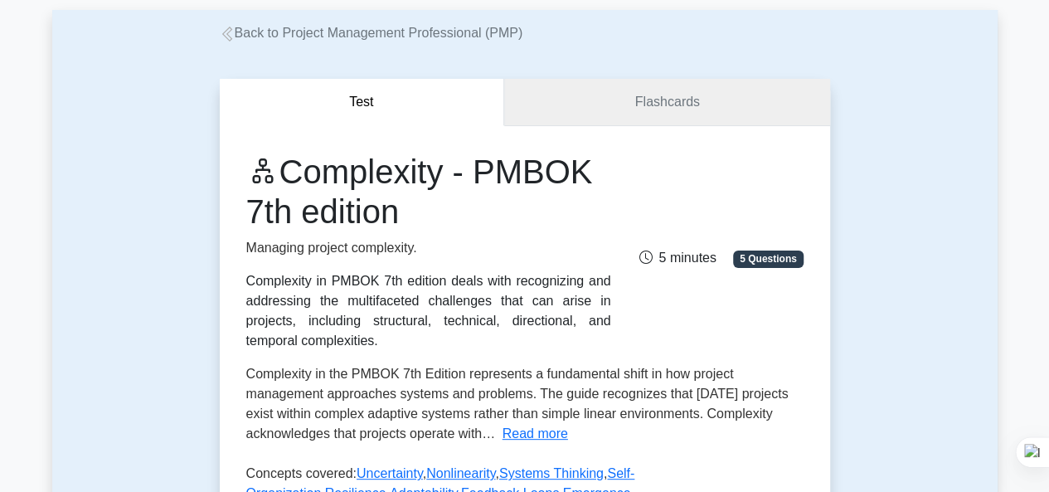
click at [647, 100] on link "Flashcards" at bounding box center [666, 102] width 325 height 47
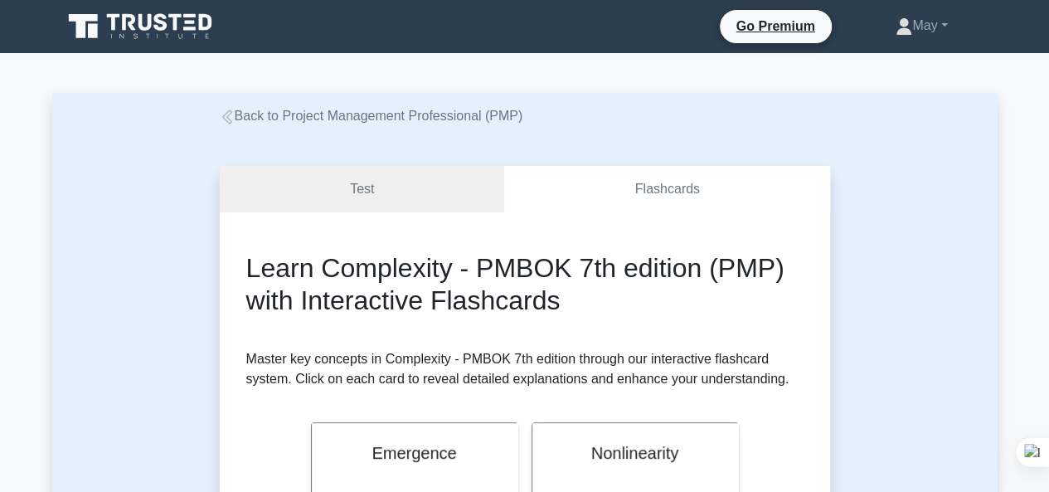
drag, startPoint x: 225, startPoint y: 39, endPoint x: 111, endPoint y: 11, distance: 117.1
click at [111, 11] on div "Go Premium May Profile" at bounding box center [525, 27] width 946 height 40
drag, startPoint x: 248, startPoint y: 47, endPoint x: 130, endPoint y: 11, distance: 123.3
click at [119, 16] on nav "Go Premium May Profile" at bounding box center [524, 26] width 1049 height 53
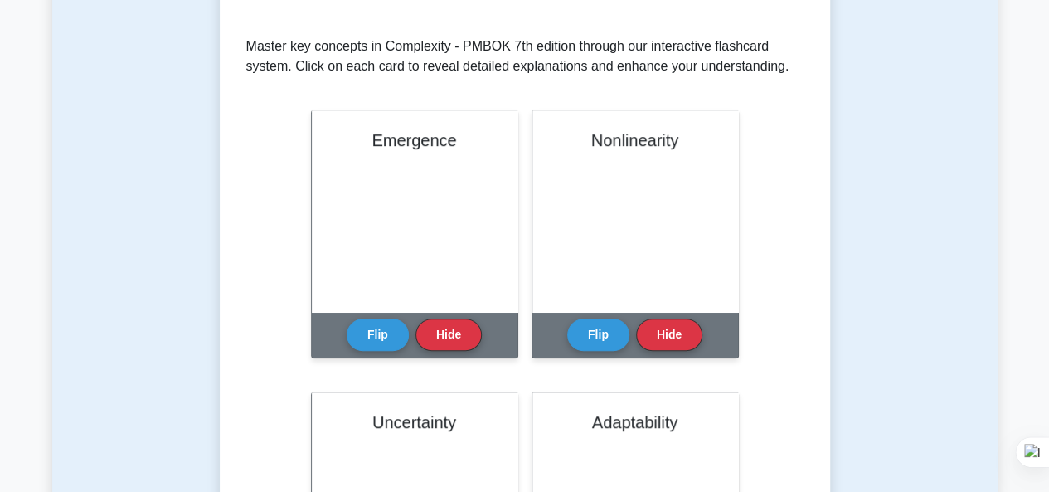
scroll to position [332, 0]
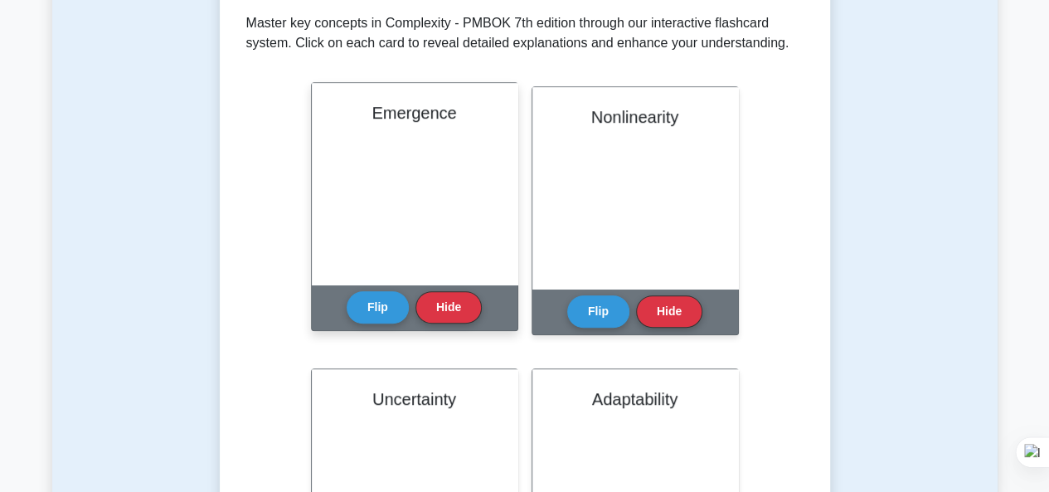
click at [431, 159] on div "Emergence" at bounding box center [415, 184] width 206 height 202
click at [372, 304] on button "Flip" at bounding box center [378, 306] width 62 height 32
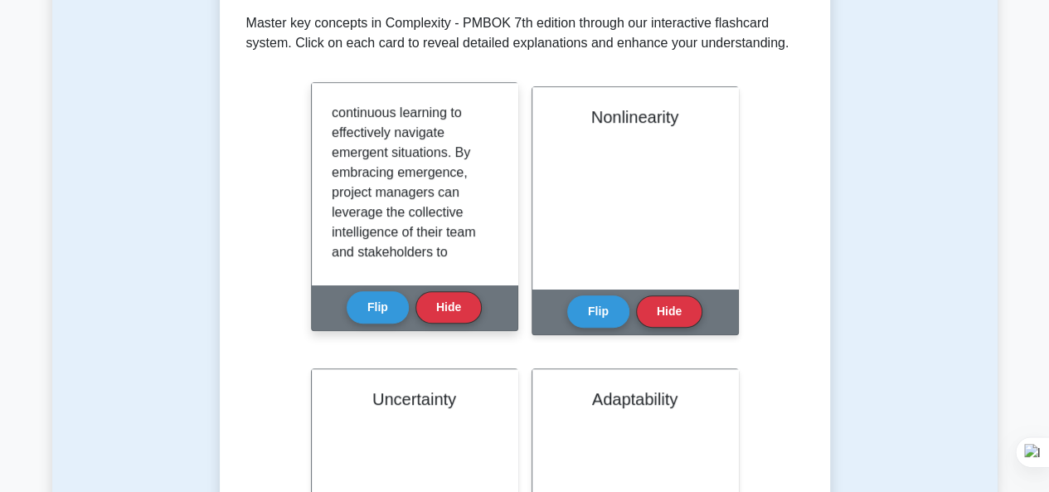
scroll to position [786, 0]
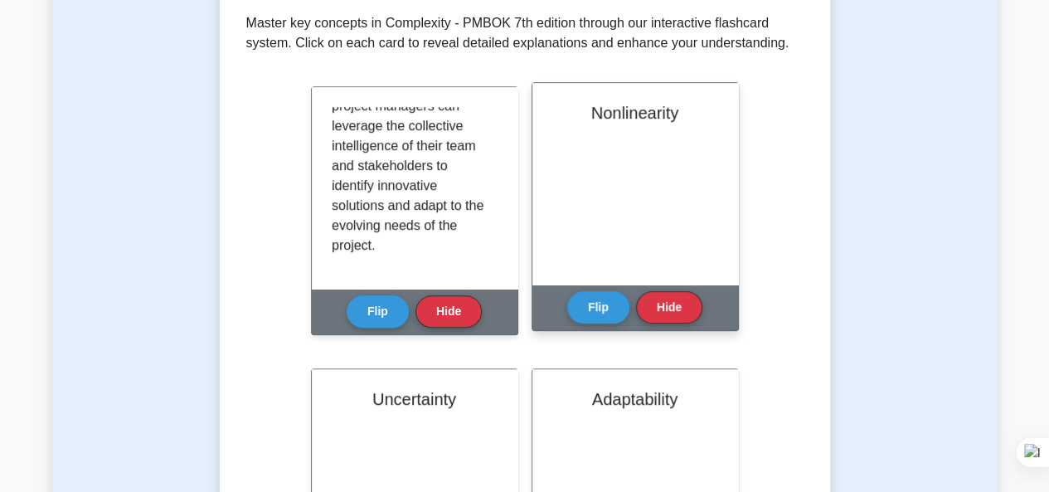
click at [649, 129] on div "Nonlinearity" at bounding box center [636, 184] width 206 height 202
click at [601, 306] on button "Flip" at bounding box center [598, 306] width 62 height 32
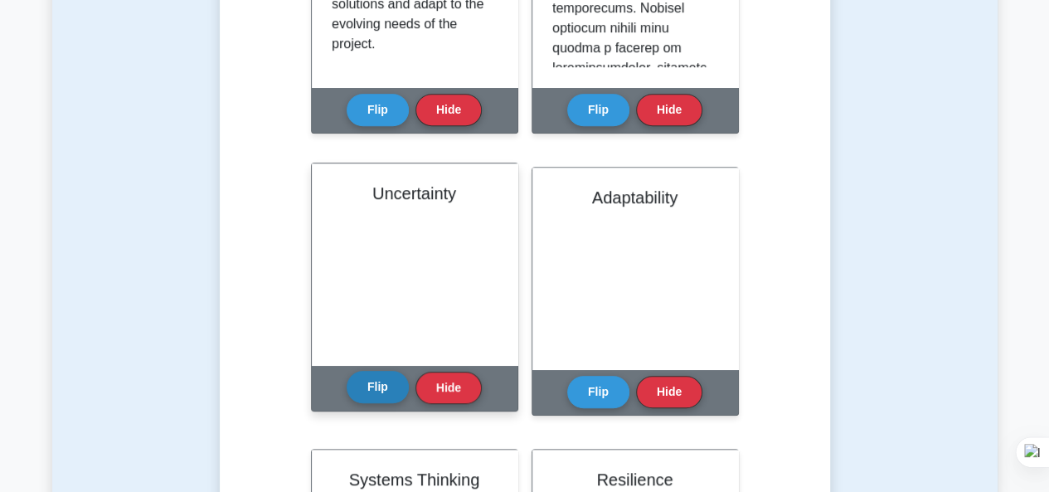
scroll to position [581, 0]
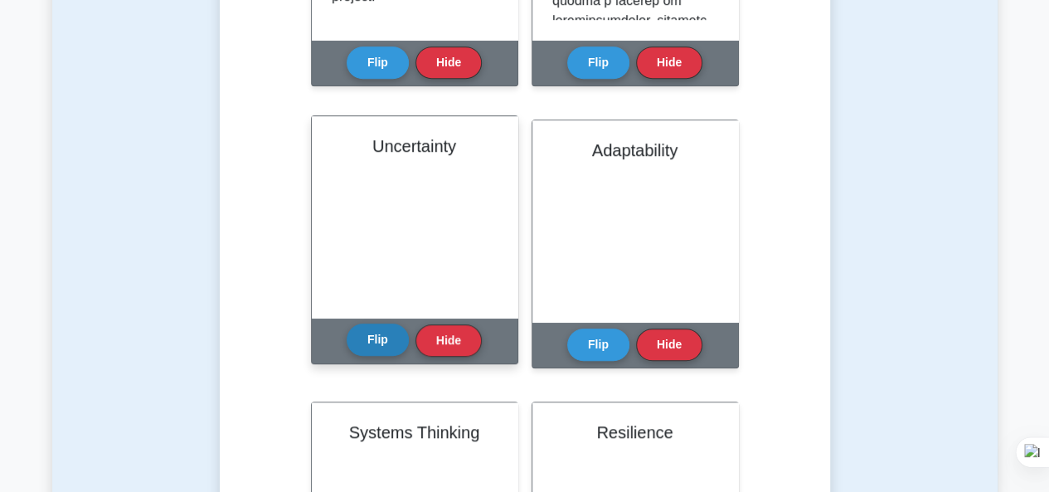
click at [370, 341] on button "Flip" at bounding box center [378, 340] width 62 height 32
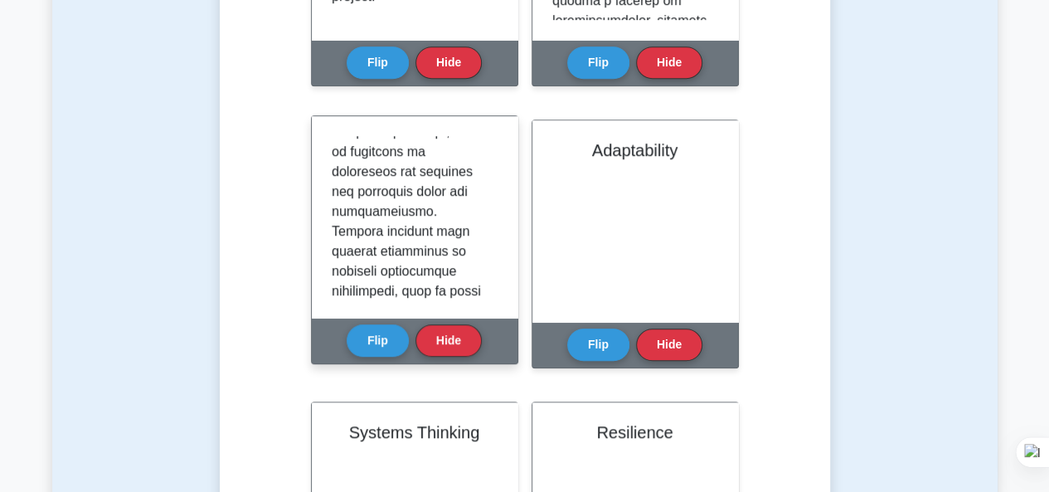
scroll to position [415, 0]
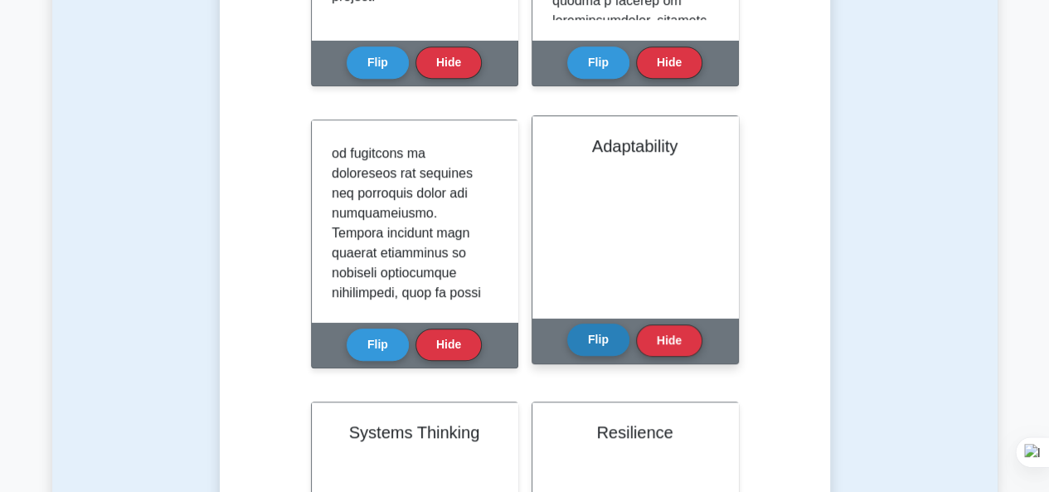
click at [594, 338] on button "Flip" at bounding box center [598, 340] width 62 height 32
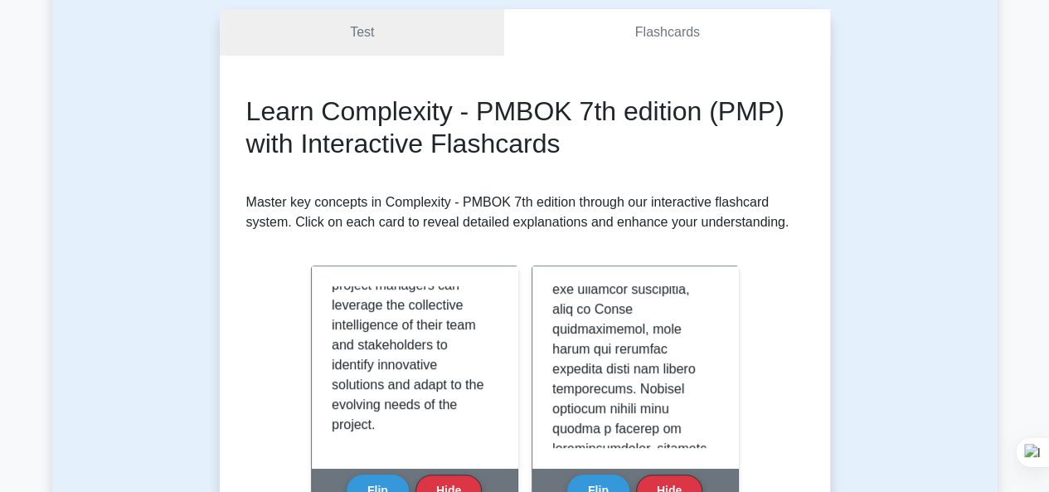
scroll to position [0, 0]
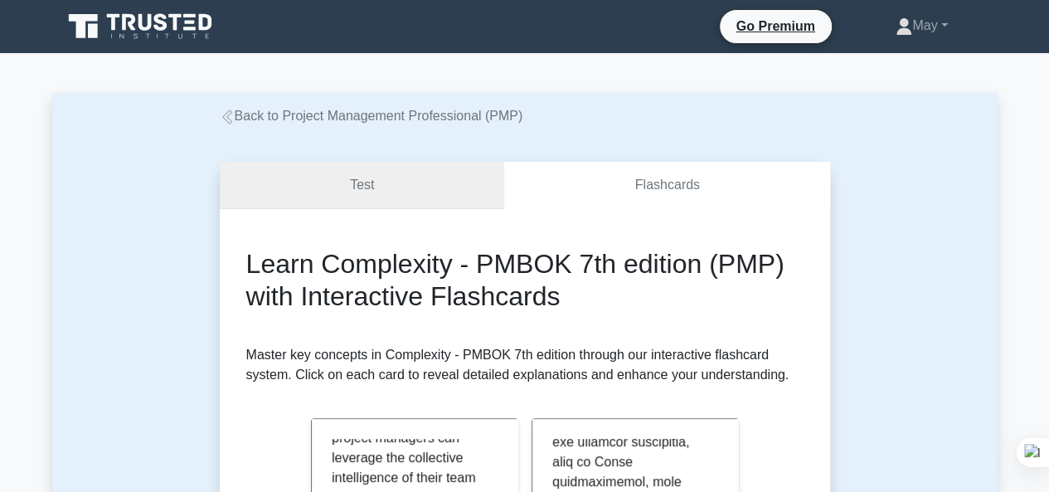
click at [376, 188] on link "Test" at bounding box center [362, 185] width 285 height 47
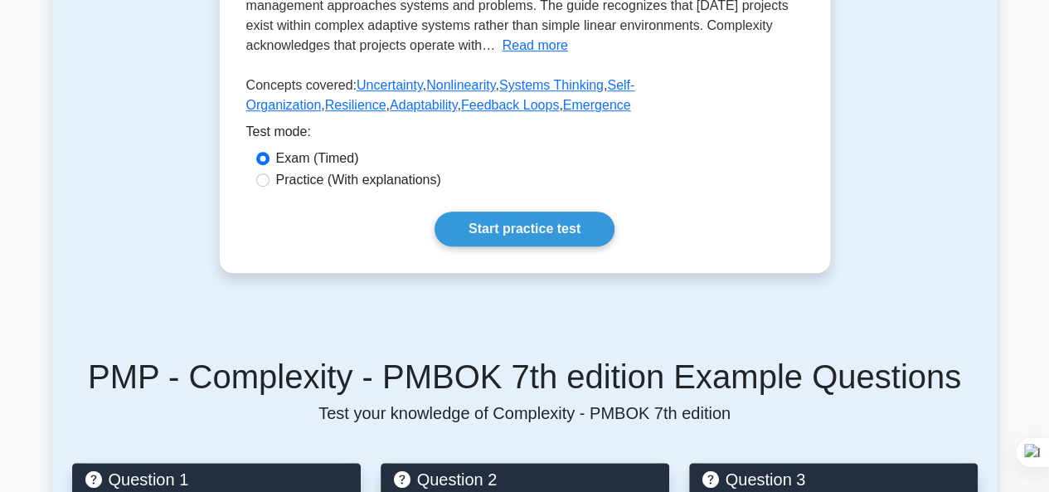
scroll to position [498, 0]
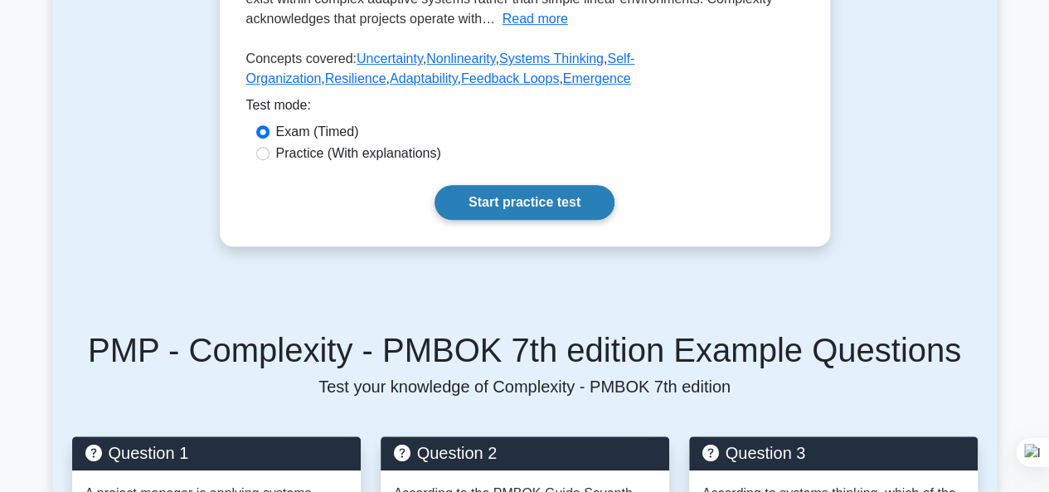
click at [524, 207] on link "Start practice test" at bounding box center [525, 202] width 180 height 35
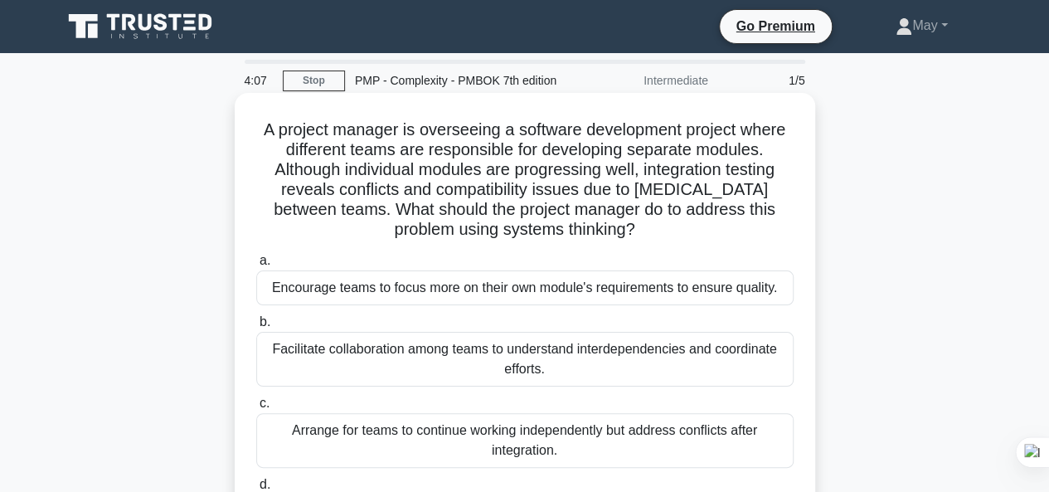
click at [499, 358] on div "Facilitate collaboration among teams to understand interdependencies and coordi…" at bounding box center [525, 359] width 538 height 55
click at [256, 328] on input "b. Facilitate collaboration among teams to understand interdependencies and coo…" at bounding box center [256, 322] width 0 height 11
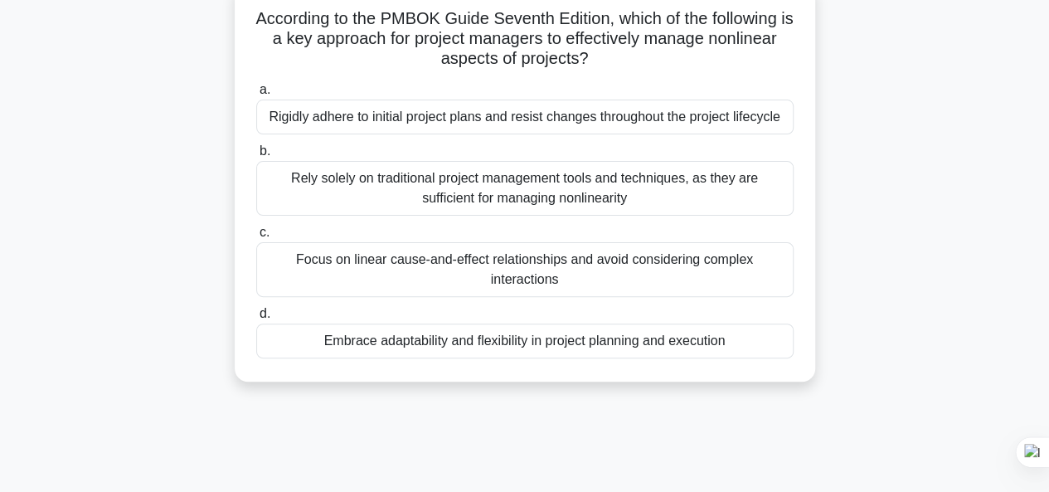
scroll to position [135, 0]
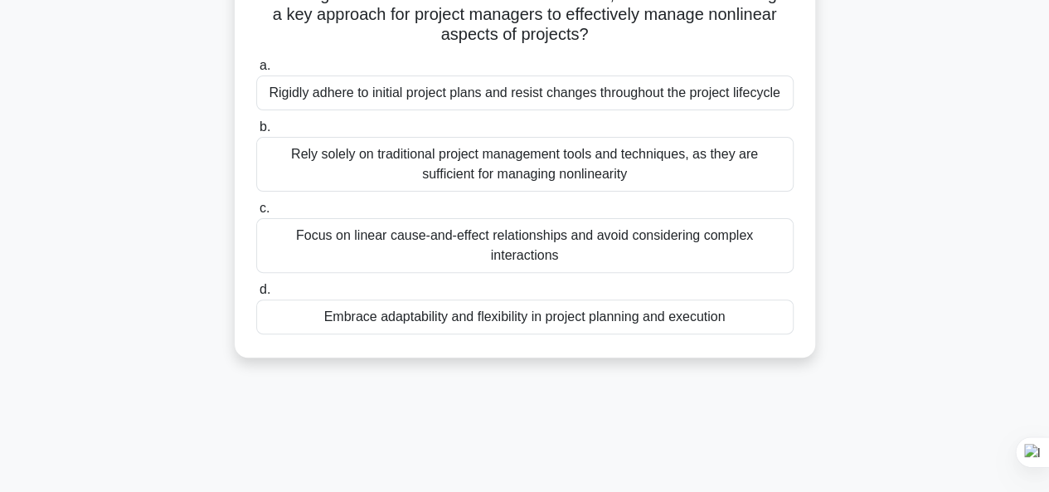
click at [576, 314] on div "Embrace adaptability and flexibility in project planning and execution" at bounding box center [525, 316] width 538 height 35
click at [256, 295] on input "d. Embrace adaptability and flexibility in project planning and execution" at bounding box center [256, 290] width 0 height 11
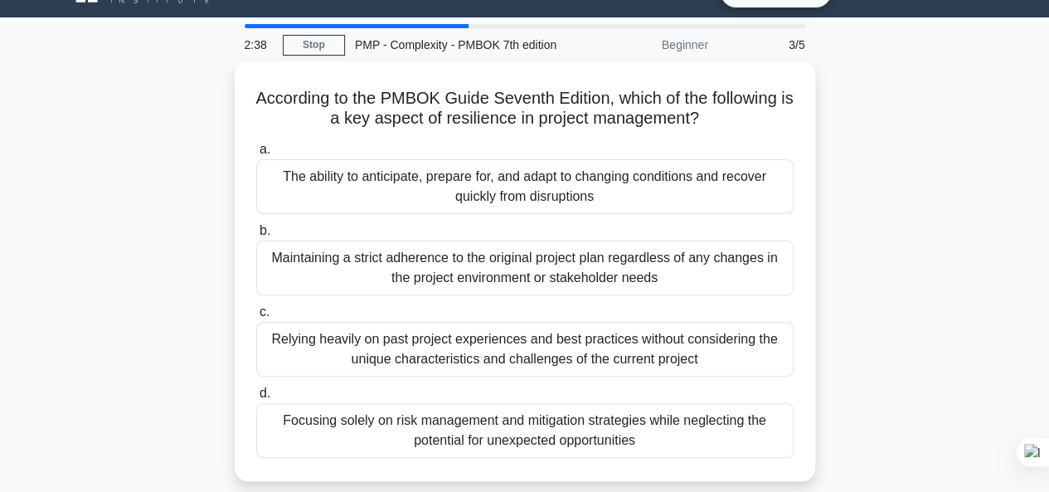
scroll to position [33, 0]
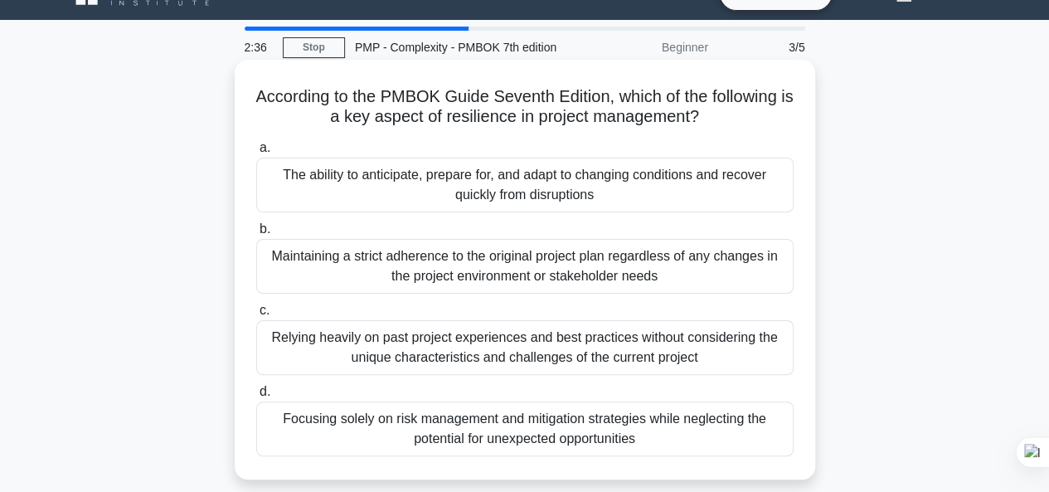
click at [693, 179] on div "The ability to anticipate, prepare for, and adapt to changing conditions and re…" at bounding box center [525, 185] width 538 height 55
click at [256, 153] on input "a. The ability to anticipate, prepare for, and adapt to changing conditions and…" at bounding box center [256, 148] width 0 height 11
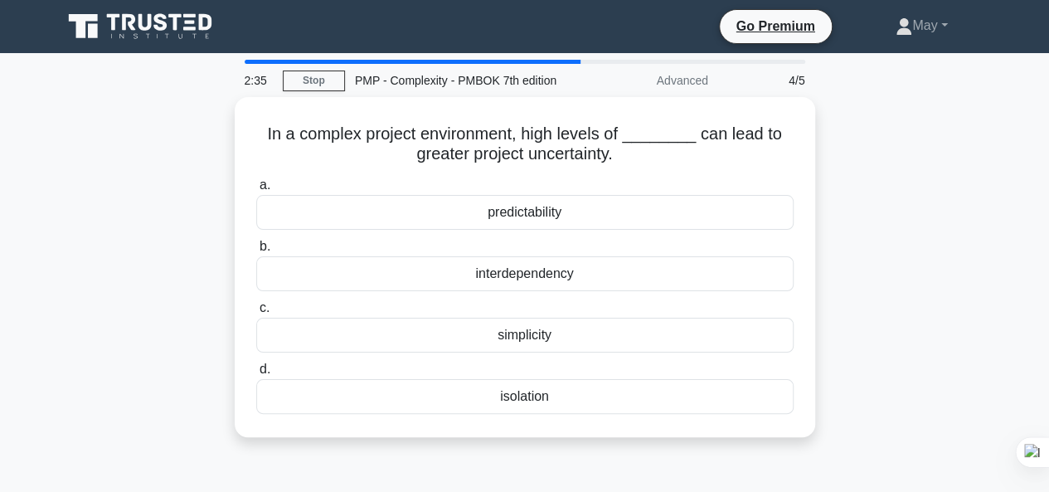
scroll to position [0, 0]
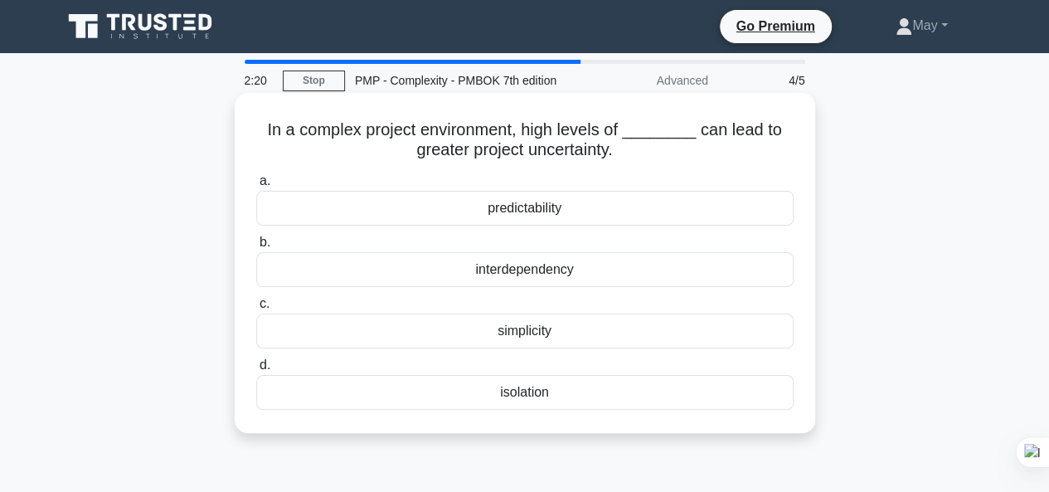
click at [564, 207] on div "predictability" at bounding box center [525, 208] width 538 height 35
click at [256, 187] on input "a. predictability" at bounding box center [256, 181] width 0 height 11
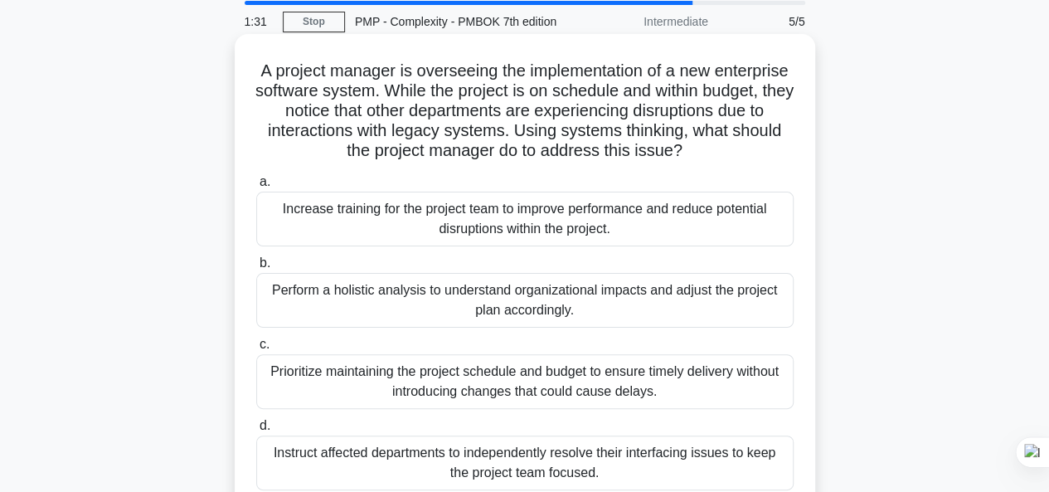
scroll to position [58, 0]
click at [685, 301] on div "Perform a holistic analysis to understand organizational impacts and adjust the…" at bounding box center [525, 301] width 538 height 55
click at [256, 270] on input "b. Perform a holistic analysis to understand organizational impacts and adjust …" at bounding box center [256, 264] width 0 height 11
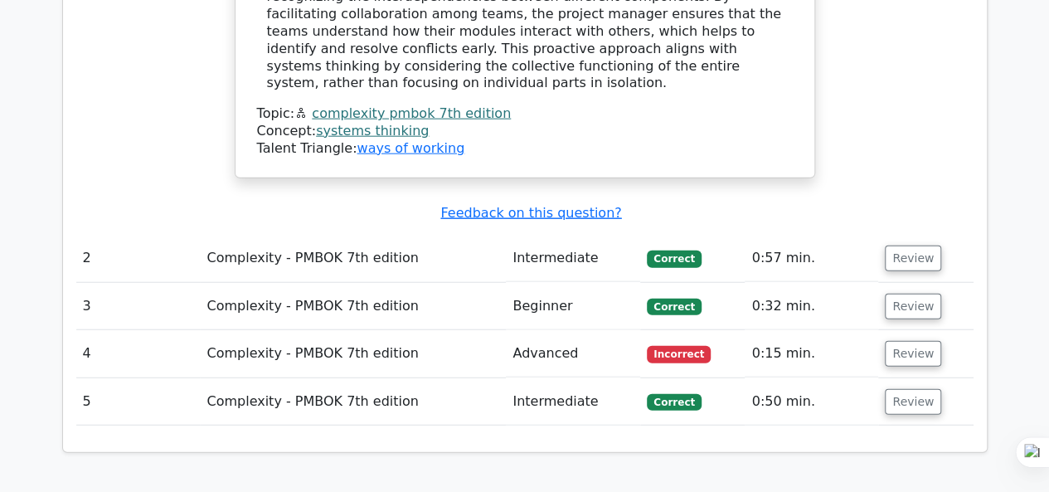
scroll to position [2002, 0]
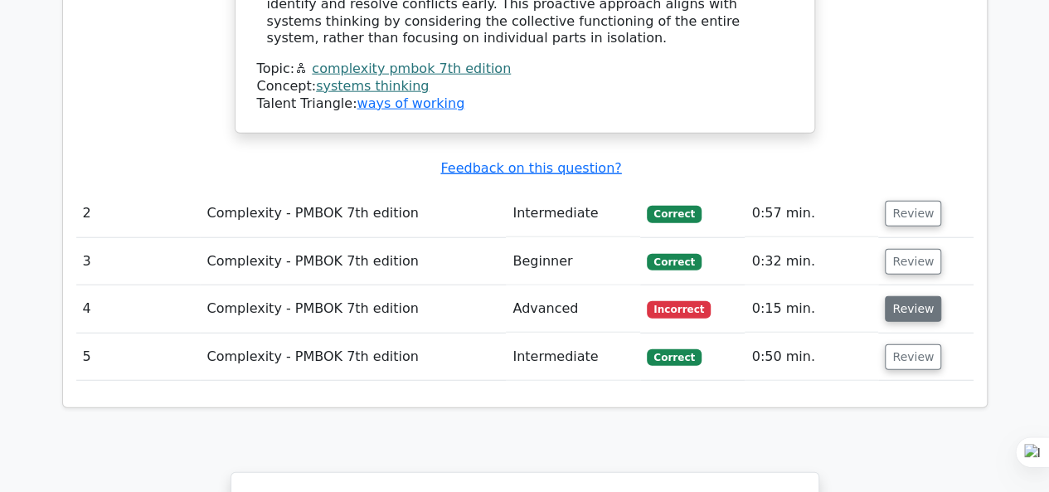
click at [908, 296] on button "Review" at bounding box center [913, 309] width 56 height 26
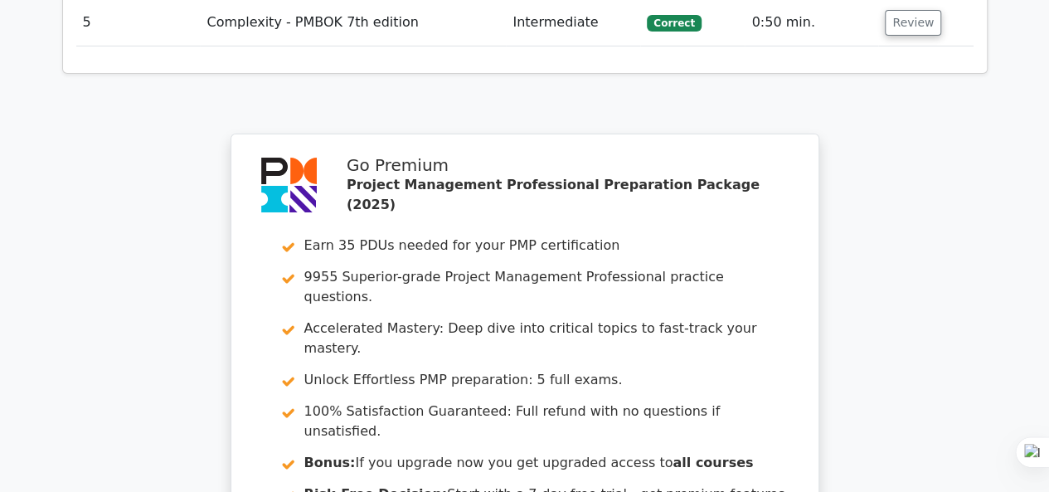
scroll to position [3254, 0]
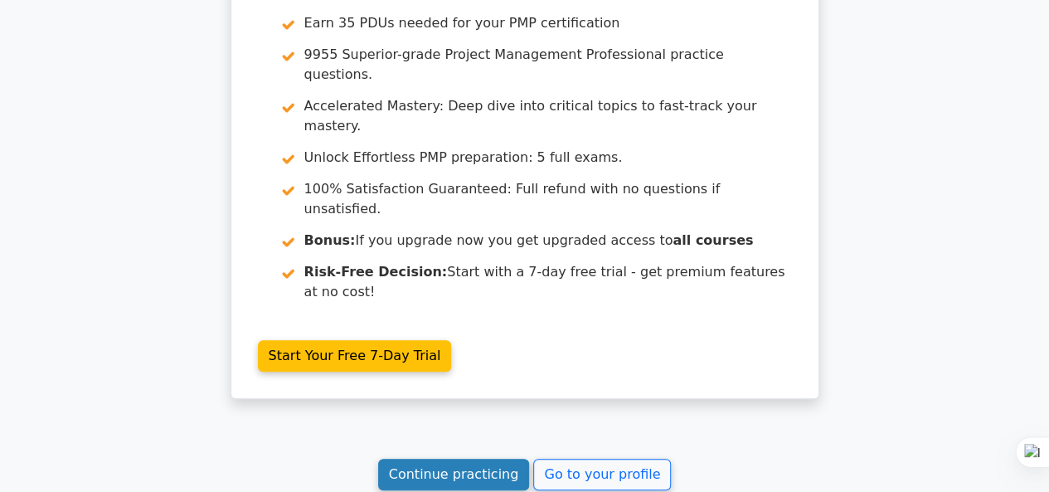
click at [477, 459] on link "Continue practicing" at bounding box center [454, 475] width 152 height 32
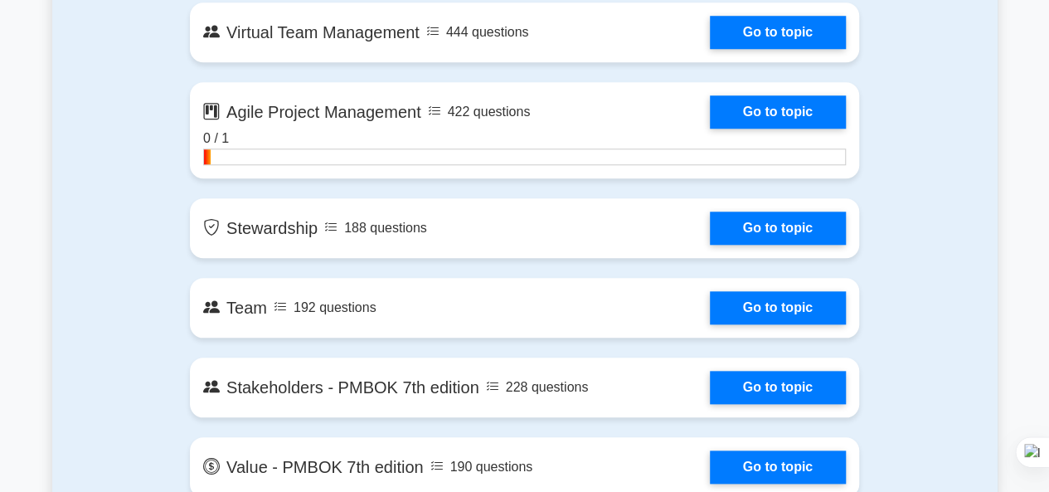
scroll to position [3870, 0]
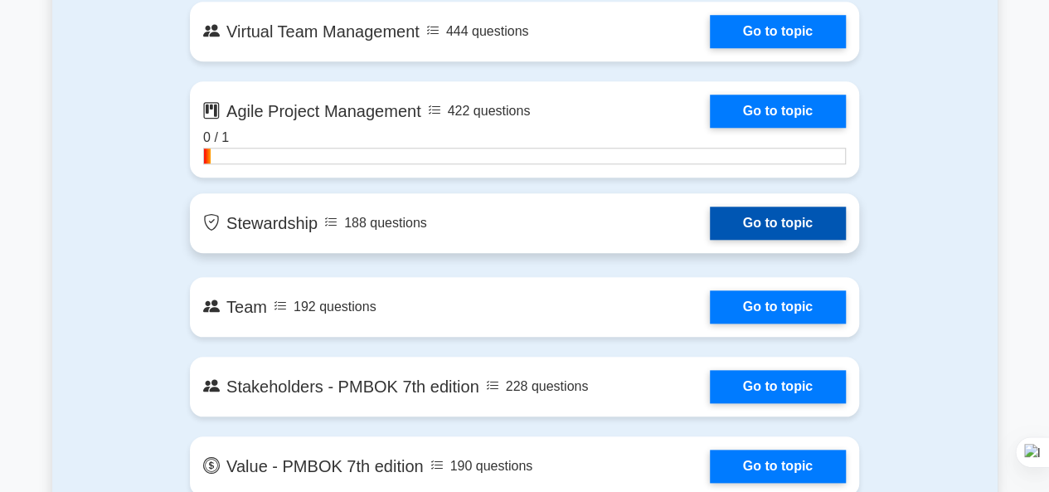
click at [775, 218] on link "Go to topic" at bounding box center [778, 223] width 136 height 33
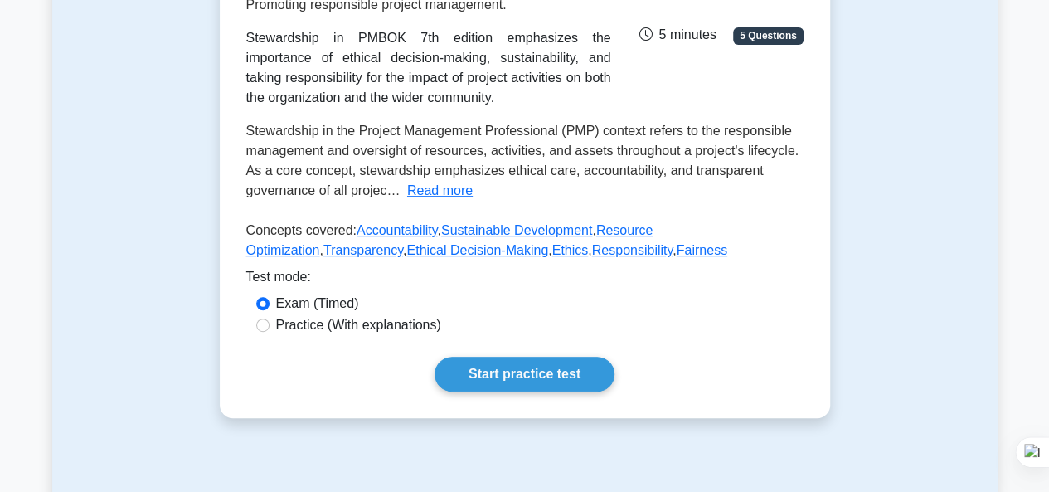
scroll to position [335, 0]
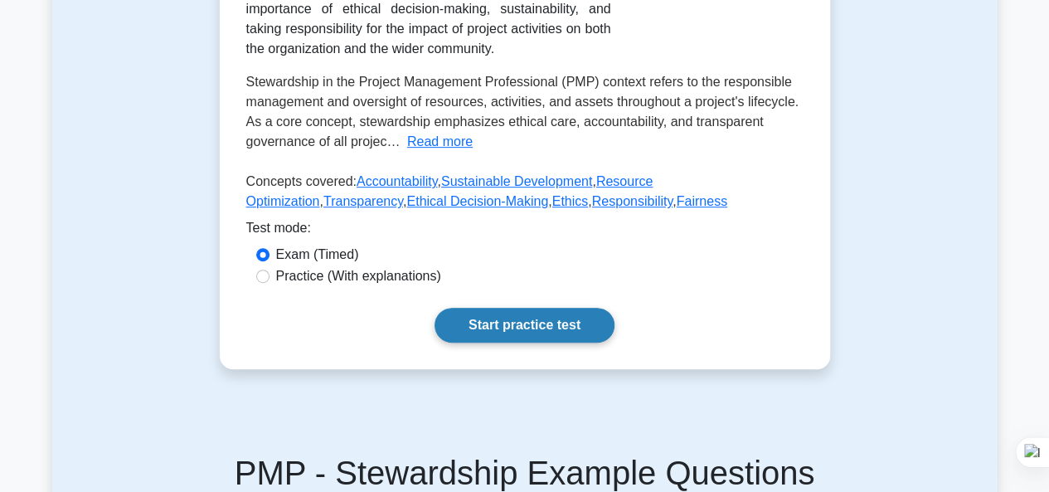
click at [499, 321] on link "Start practice test" at bounding box center [525, 325] width 180 height 35
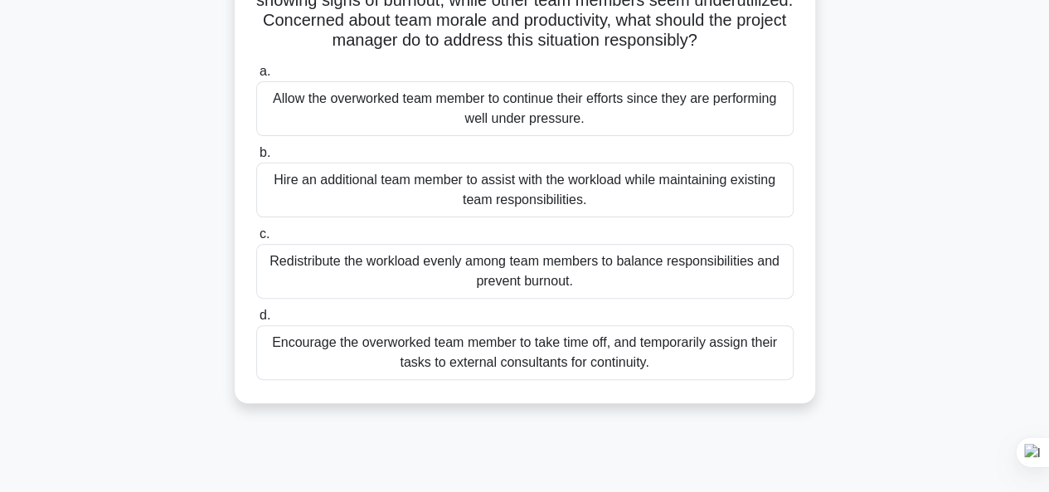
scroll to position [173, 0]
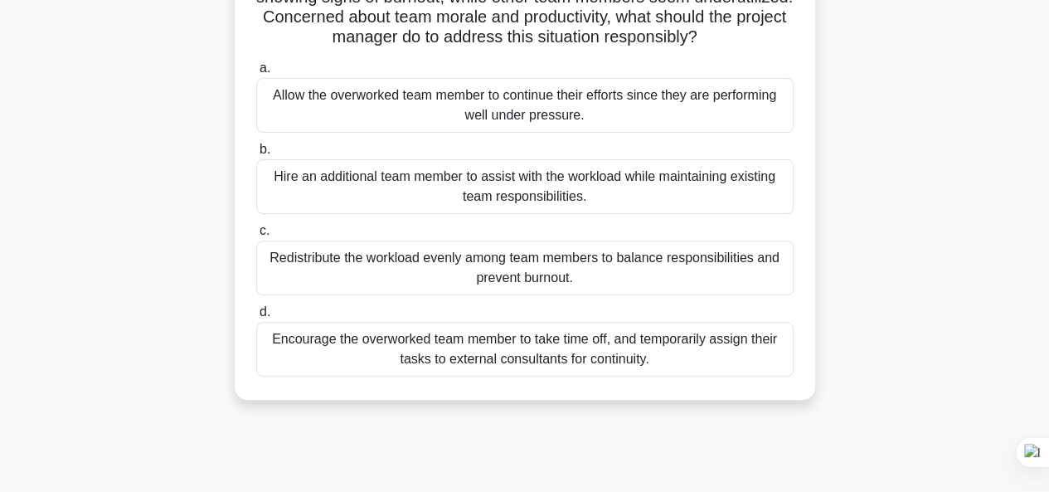
click at [468, 290] on div "Redistribute the workload evenly among team members to balance responsibilities…" at bounding box center [525, 268] width 538 height 55
click at [256, 236] on input "c. Redistribute the workload evenly among team members to balance responsibilit…" at bounding box center [256, 231] width 0 height 11
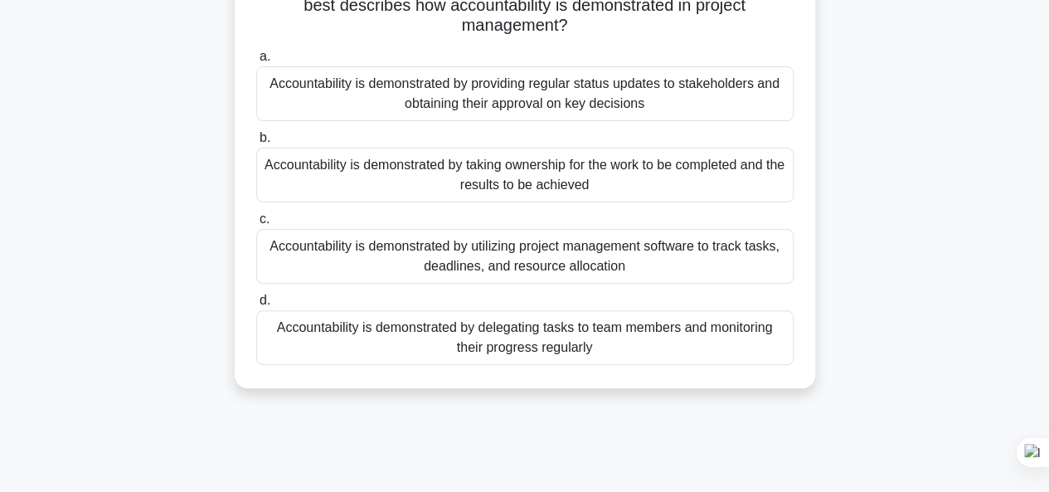
scroll to position [149, 0]
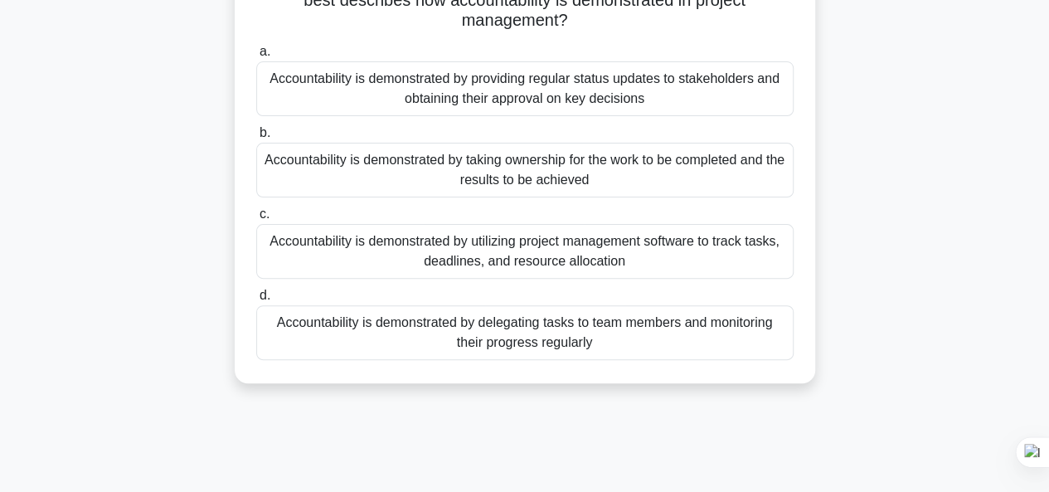
click at [632, 168] on div "Accountability is demonstrated by taking ownership for the work to be completed…" at bounding box center [525, 170] width 538 height 55
click at [256, 139] on input "b. Accountability is demonstrated by taking ownership for the work to be comple…" at bounding box center [256, 133] width 0 height 11
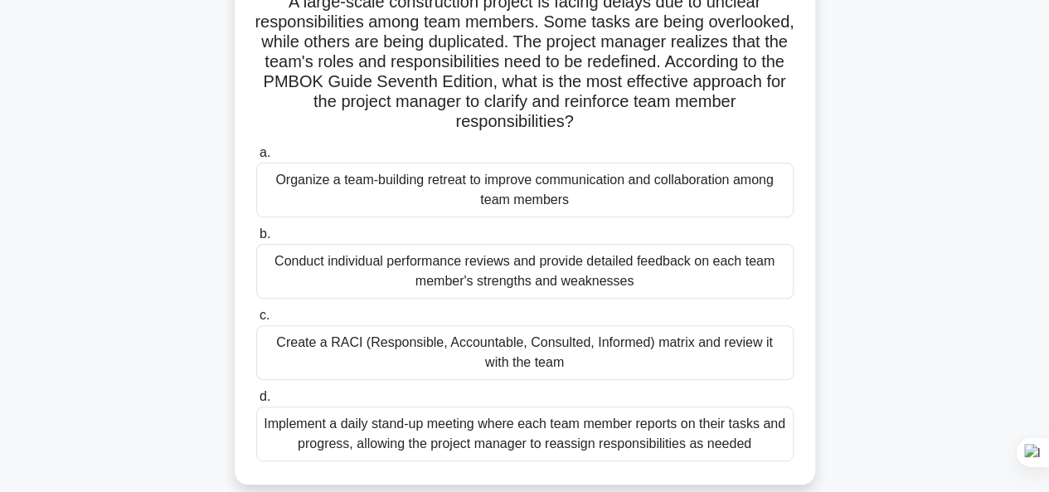
scroll to position [129, 0]
click at [654, 278] on div "Conduct individual performance reviews and provide detailed feedback on each te…" at bounding box center [525, 270] width 538 height 55
click at [256, 239] on input "b. Conduct individual performance reviews and provide detailed feedback on each…" at bounding box center [256, 233] width 0 height 11
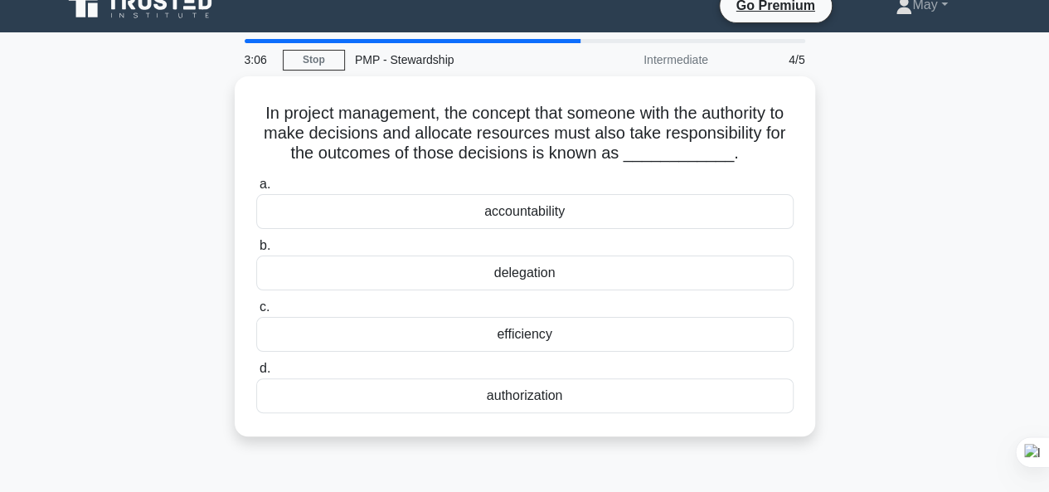
scroll to position [0, 0]
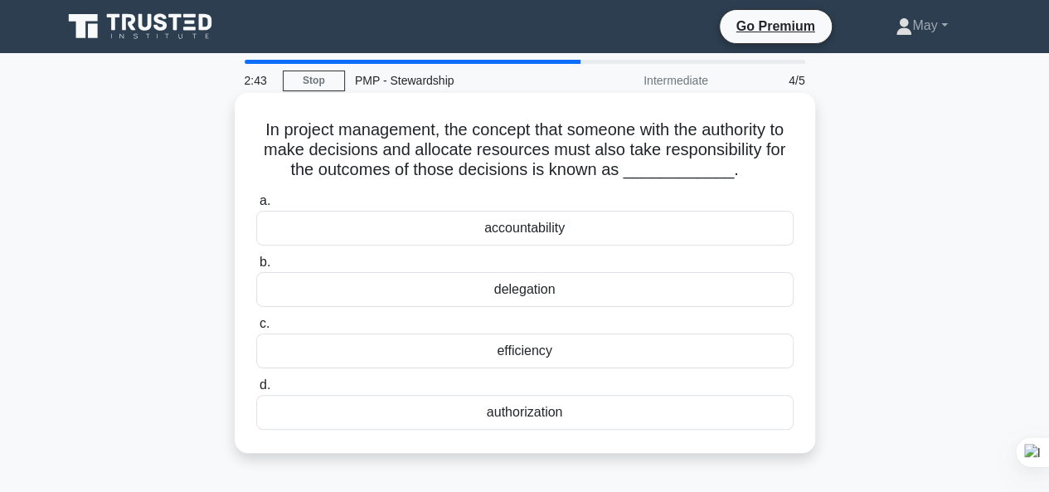
click at [559, 231] on div "accountability" at bounding box center [525, 228] width 538 height 35
click at [256, 207] on input "a. accountability" at bounding box center [256, 201] width 0 height 11
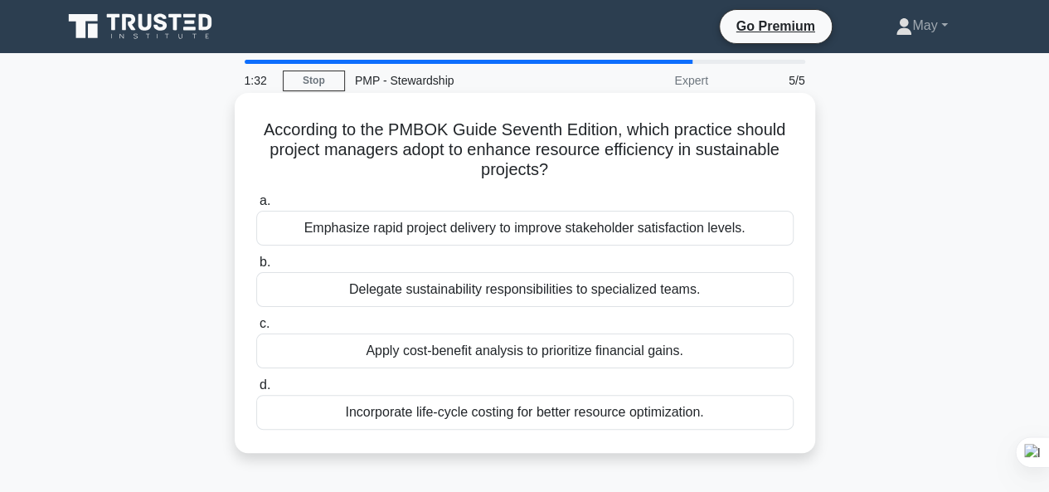
click at [586, 416] on div "Incorporate life-cycle costing for better resource optimization." at bounding box center [525, 412] width 538 height 35
click at [256, 391] on input "d. Incorporate life-cycle costing for better resource optimization." at bounding box center [256, 385] width 0 height 11
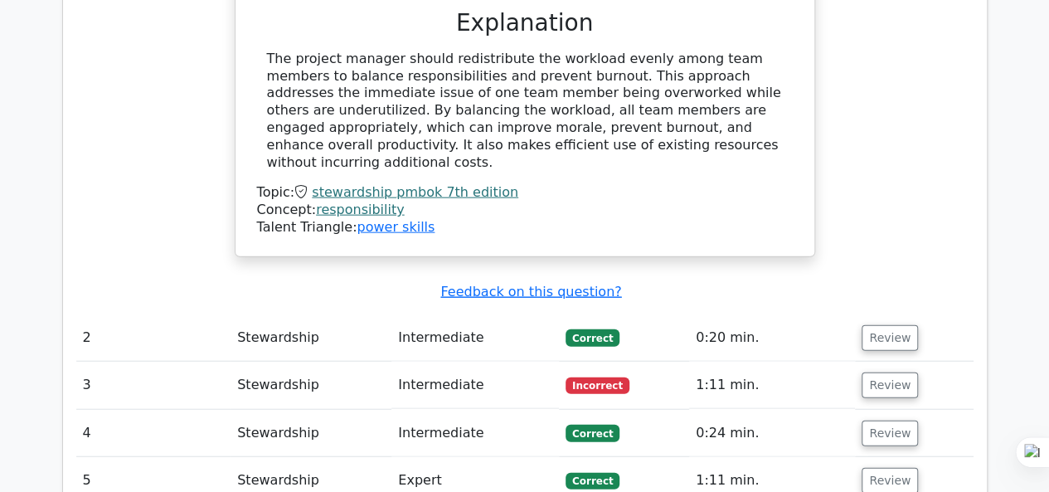
scroll to position [1866, 0]
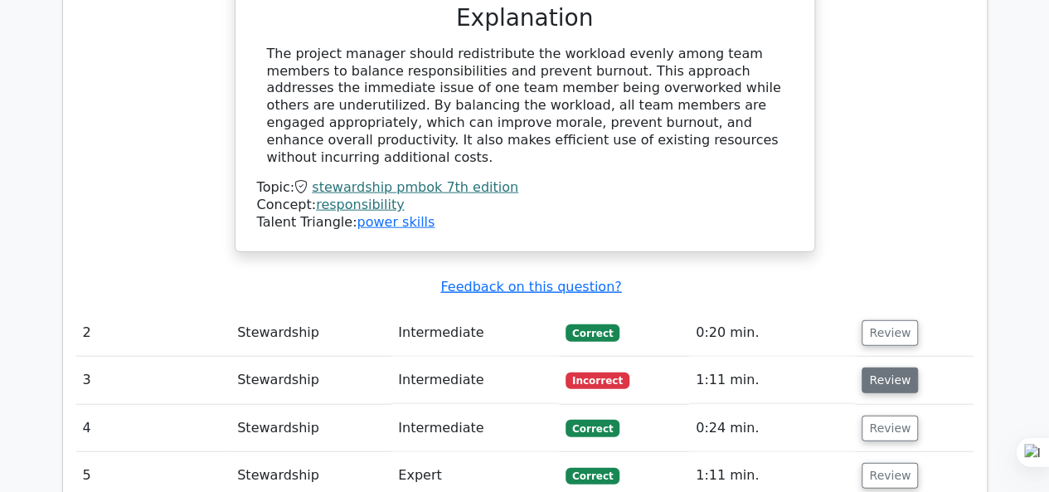
click at [882, 367] on button "Review" at bounding box center [890, 380] width 56 height 26
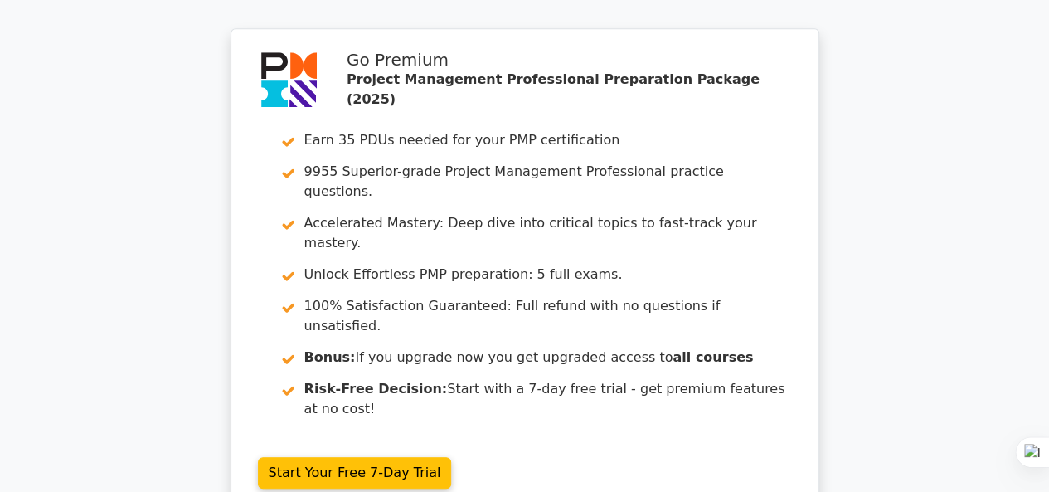
scroll to position [3774, 0]
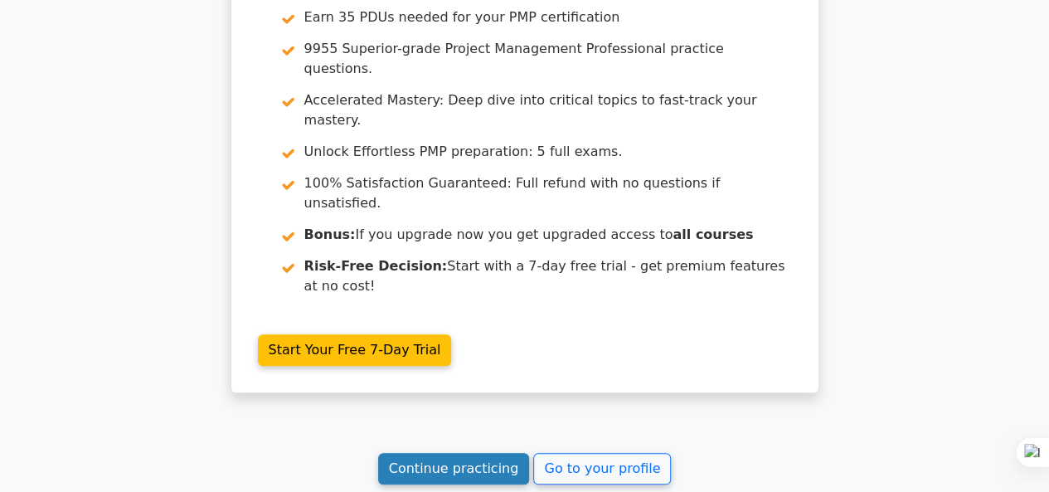
click at [456, 453] on link "Continue practicing" at bounding box center [454, 469] width 152 height 32
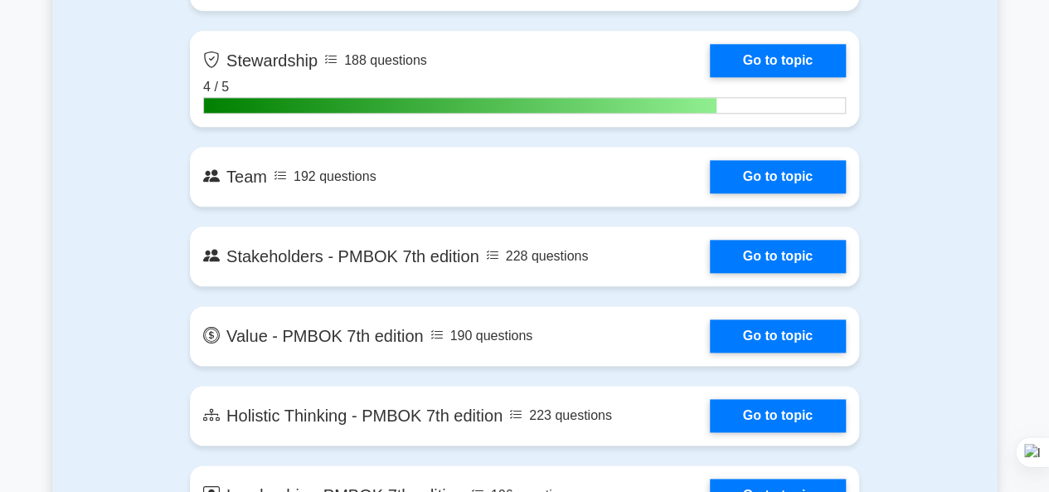
scroll to position [4050, 0]
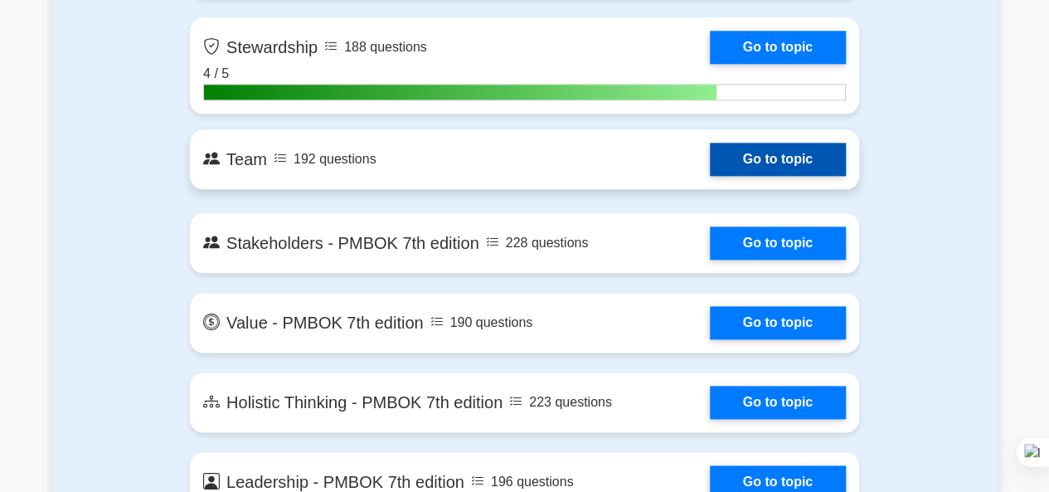
click at [761, 154] on link "Go to topic" at bounding box center [778, 159] width 136 height 33
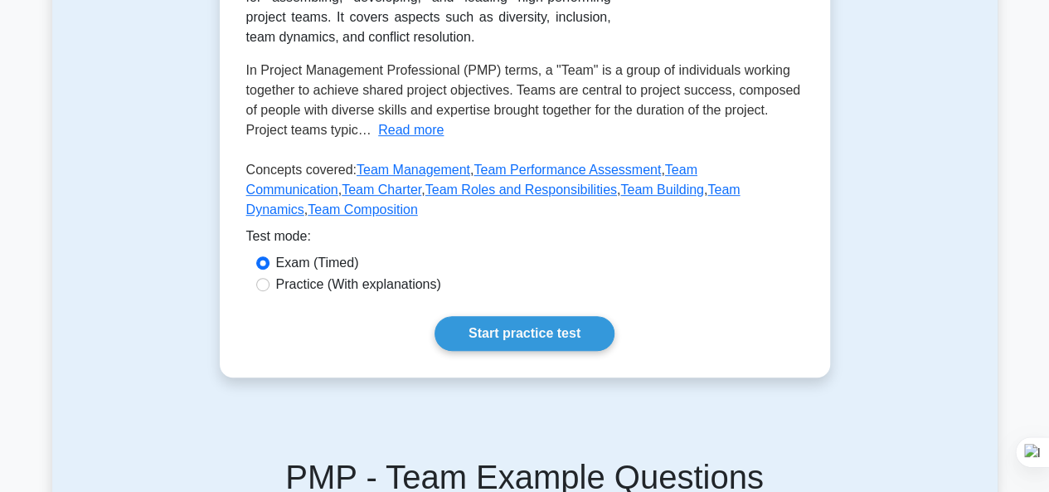
scroll to position [352, 0]
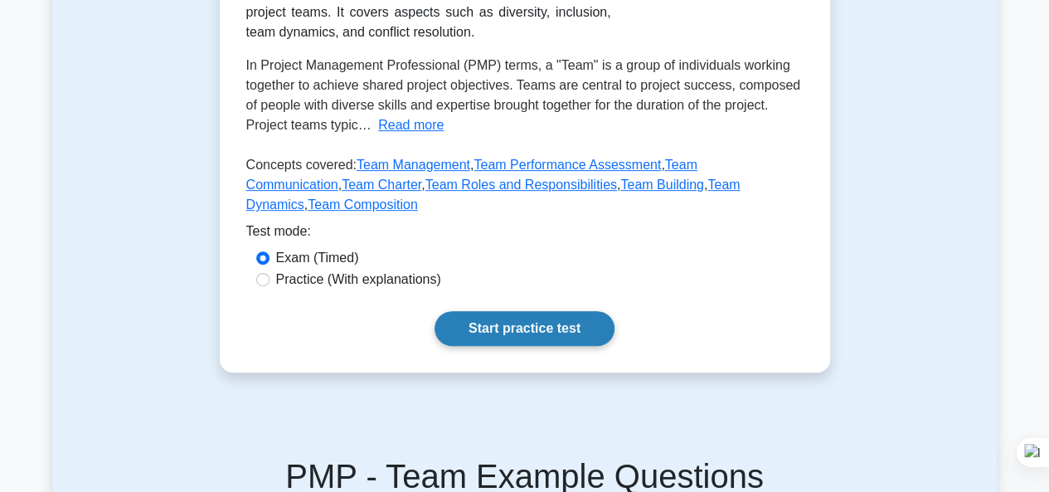
click at [513, 311] on link "Start practice test" at bounding box center [525, 328] width 180 height 35
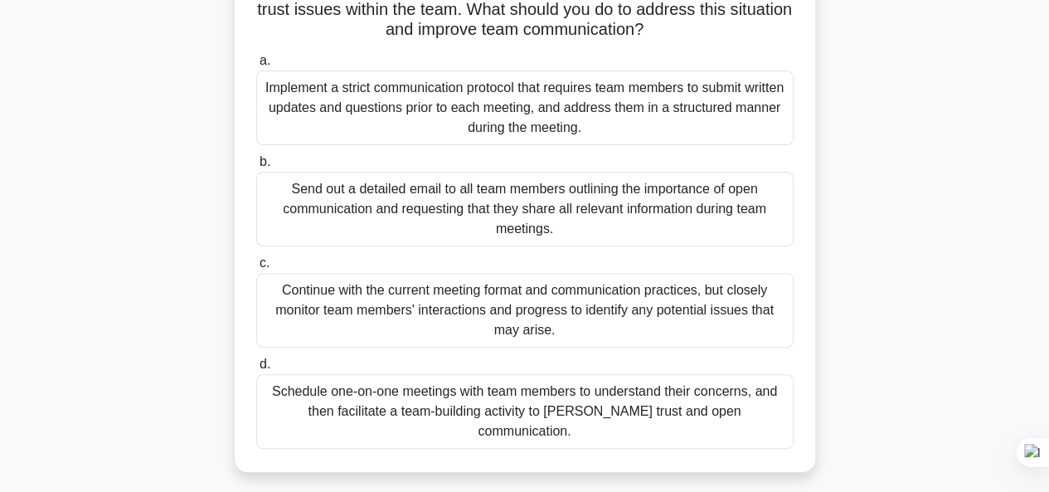
scroll to position [181, 0]
click at [358, 412] on div "Schedule one-on-one meetings with team members to understand their concerns, an…" at bounding box center [525, 410] width 538 height 75
click at [256, 369] on input "d. Schedule one-on-one meetings with team members to understand their concerns,…" at bounding box center [256, 363] width 0 height 11
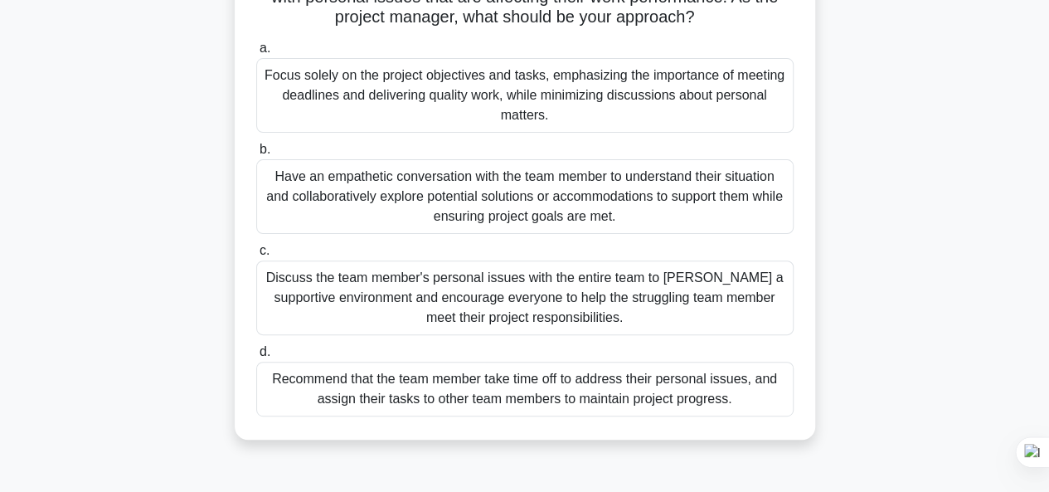
scroll to position [173, 0]
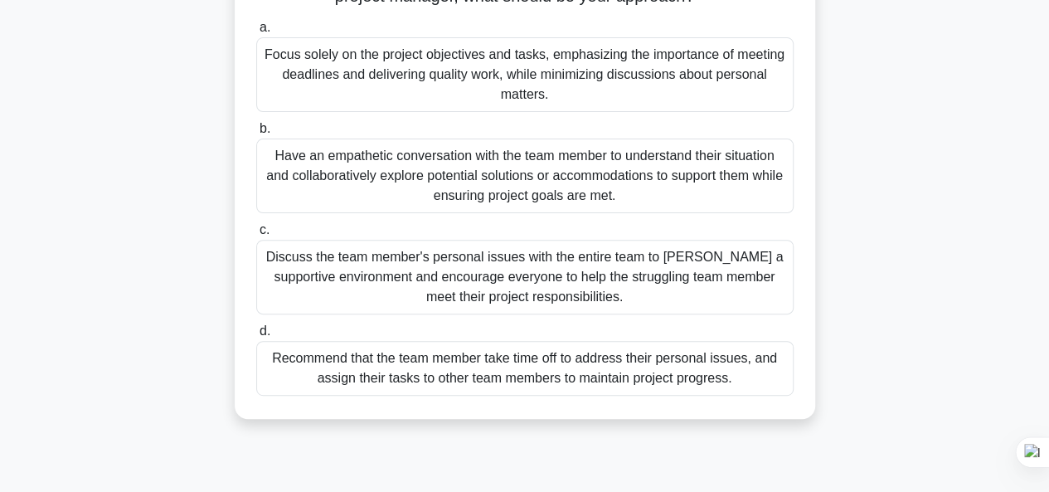
drag, startPoint x: 358, startPoint y: 412, endPoint x: 804, endPoint y: 203, distance: 492.1
click at [804, 203] on div "During a project, a team member confides in you that they are struggling with p…" at bounding box center [524, 169] width 567 height 486
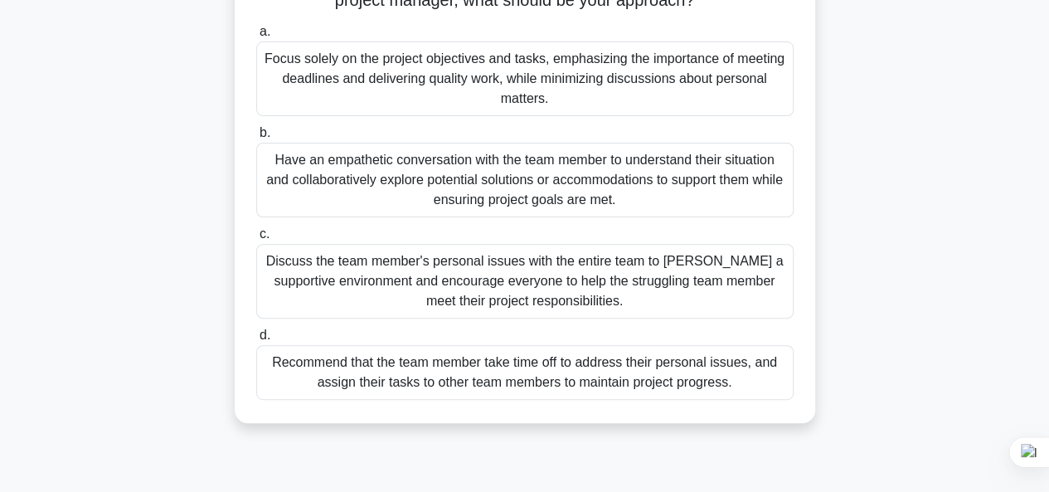
click at [904, 180] on div "During a project, a team member confides in you that they are struggling with p…" at bounding box center [525, 183] width 946 height 519
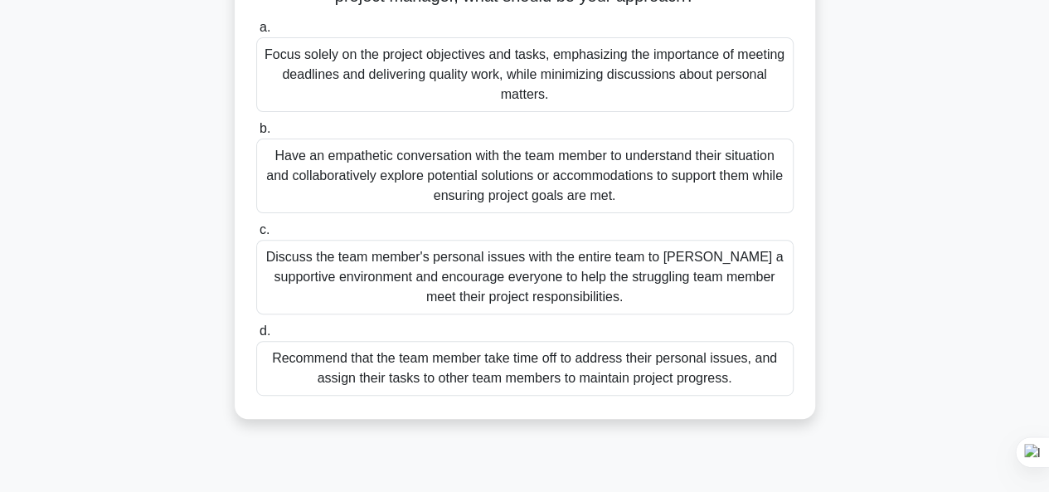
click at [684, 202] on div "Have an empathetic conversation with the team member to understand their situat…" at bounding box center [525, 176] width 538 height 75
click at [256, 134] on input "b. Have an empathetic conversation with the team member to understand their sit…" at bounding box center [256, 129] width 0 height 11
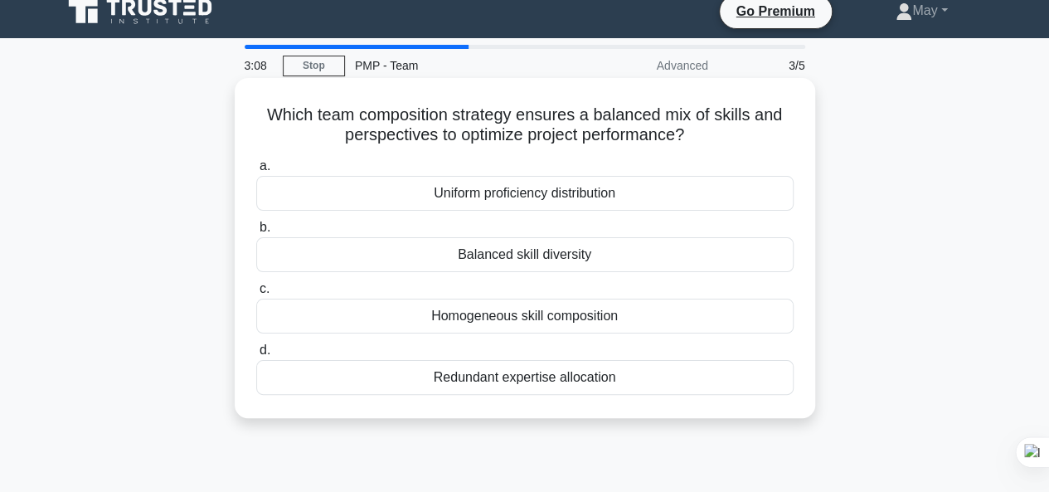
scroll to position [0, 0]
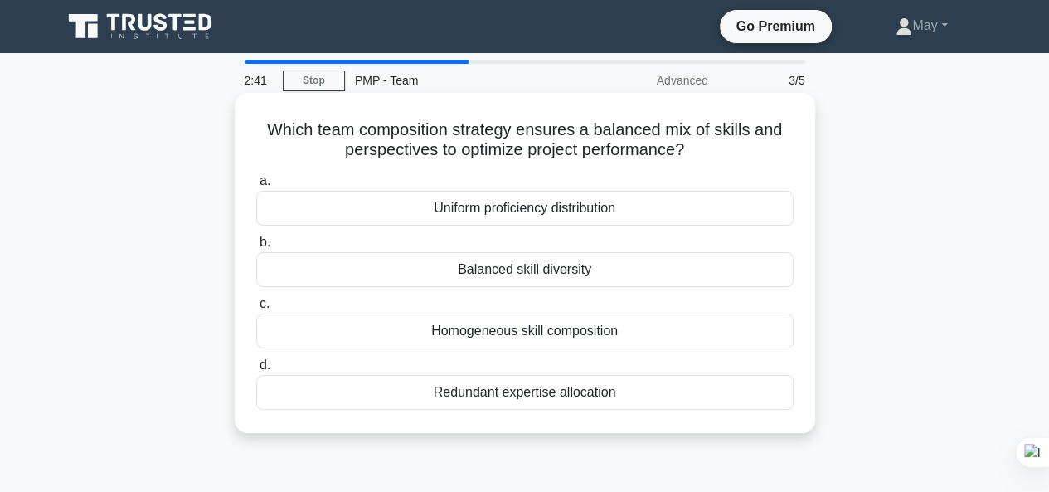
click at [547, 276] on div "Balanced skill diversity" at bounding box center [525, 269] width 538 height 35
click at [256, 248] on input "b. Balanced skill diversity" at bounding box center [256, 242] width 0 height 11
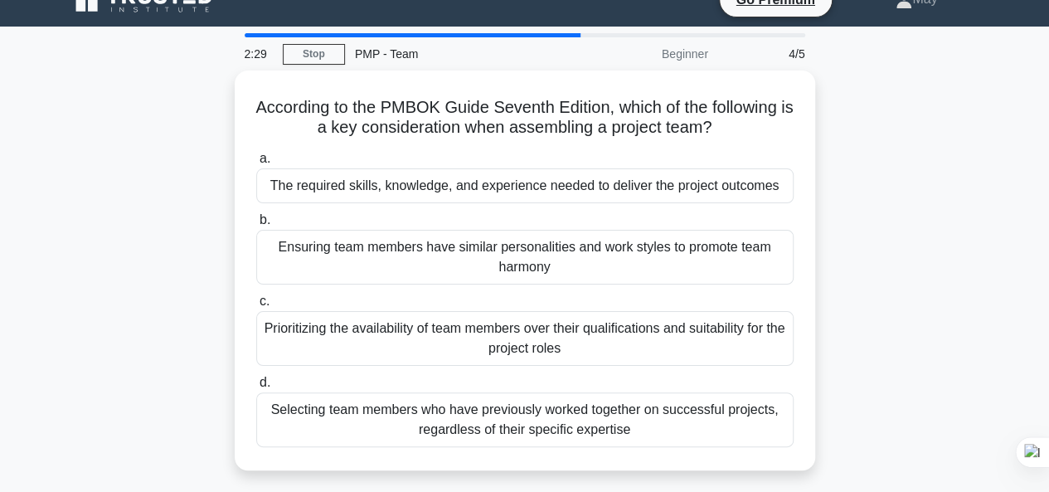
scroll to position [32, 0]
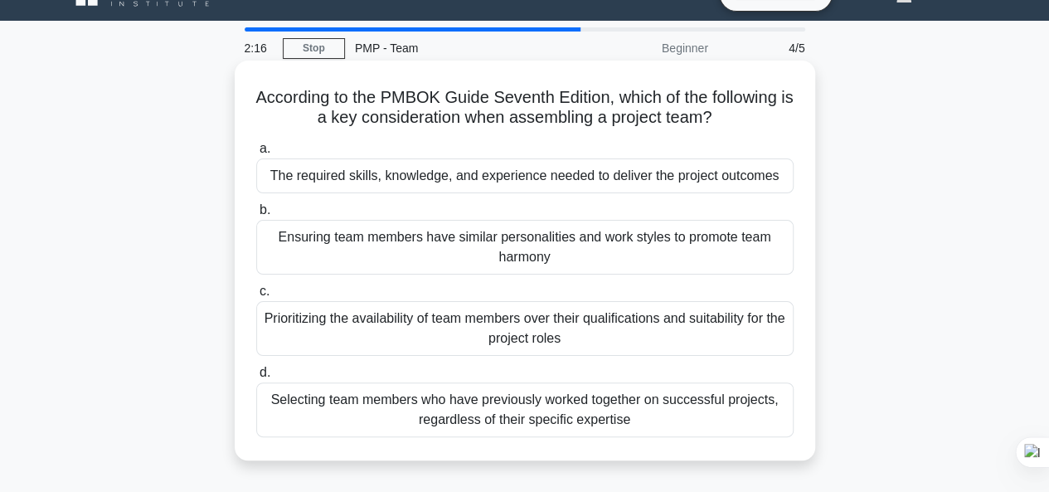
click at [611, 182] on div "The required skills, knowledge, and experience needed to deliver the project ou…" at bounding box center [525, 175] width 538 height 35
click at [256, 154] on input "a. The required skills, knowledge, and experience needed to deliver the project…" at bounding box center [256, 149] width 0 height 11
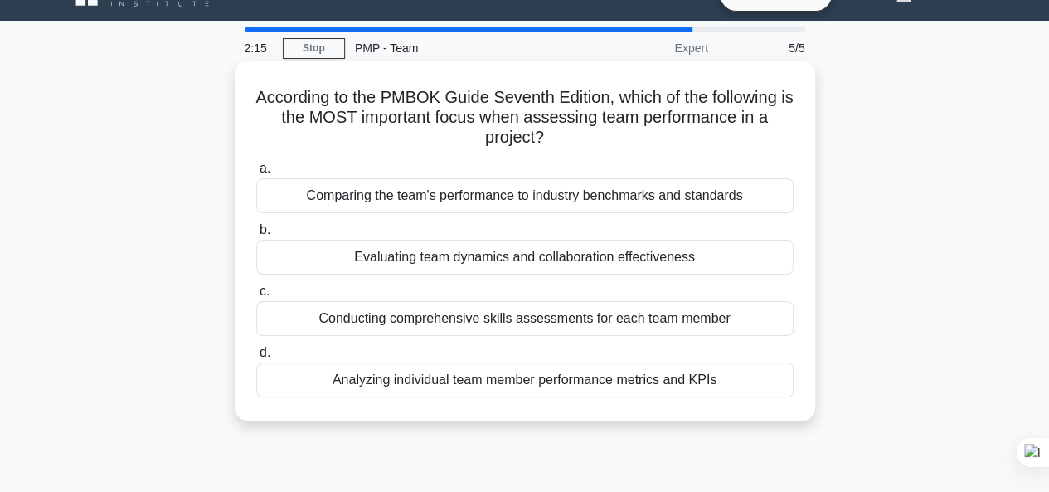
scroll to position [0, 0]
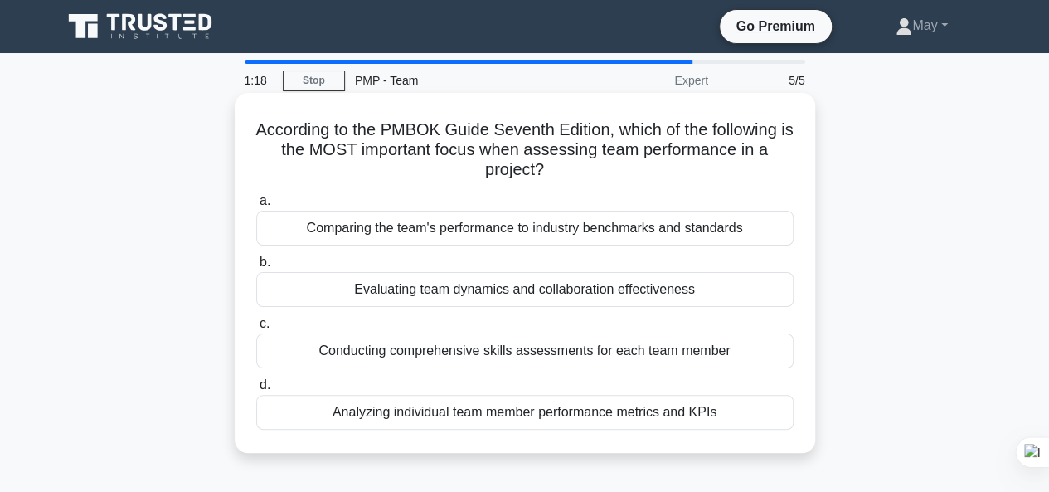
click at [488, 291] on div "Evaluating team dynamics and collaboration effectiveness" at bounding box center [525, 289] width 538 height 35
click at [256, 268] on input "b. Evaluating team dynamics and collaboration effectiveness" at bounding box center [256, 262] width 0 height 11
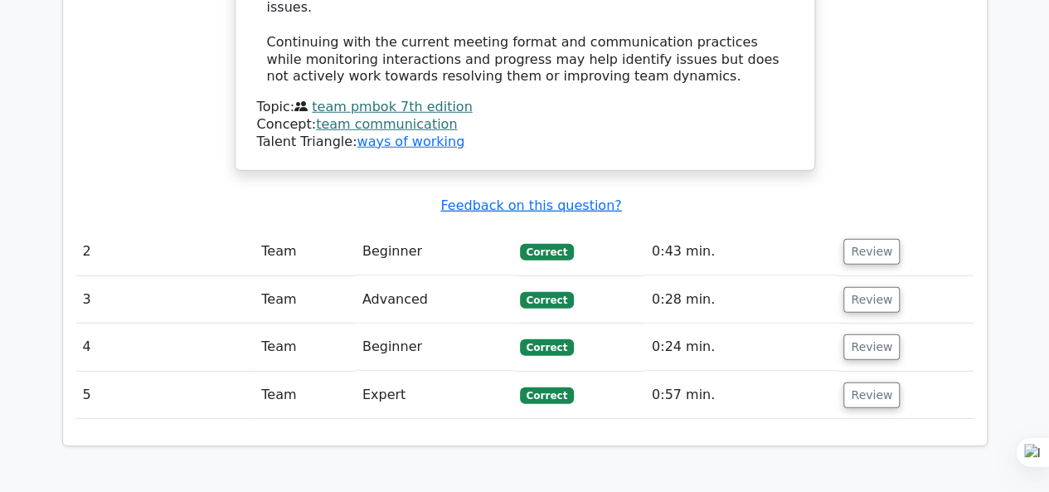
scroll to position [2314, 0]
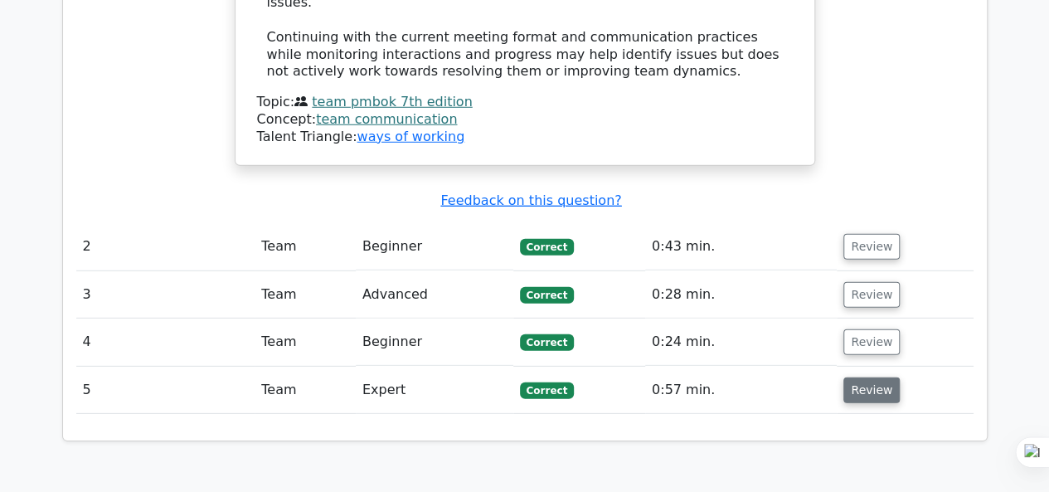
click at [874, 377] on button "Review" at bounding box center [872, 390] width 56 height 26
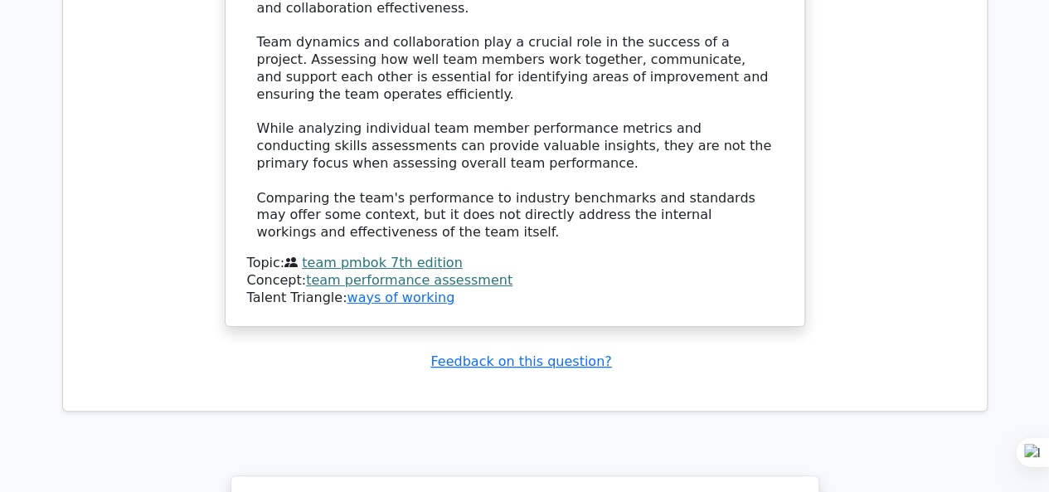
scroll to position [3154, 0]
